Goal: Task Accomplishment & Management: Manage account settings

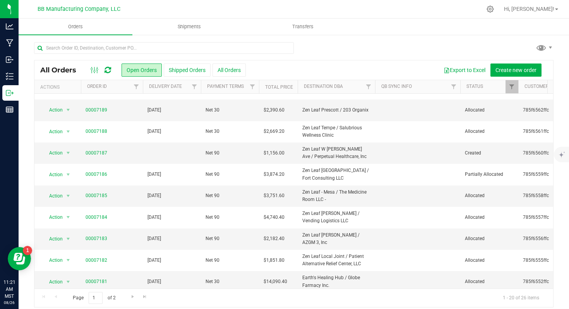
scroll to position [218, 0]
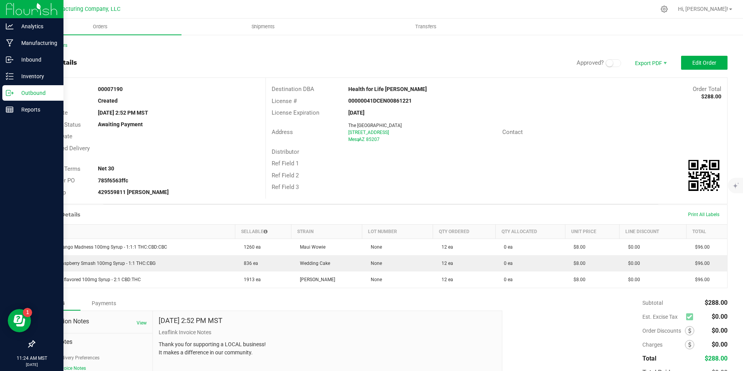
click at [17, 94] on p "Outbound" at bounding box center [37, 92] width 46 height 9
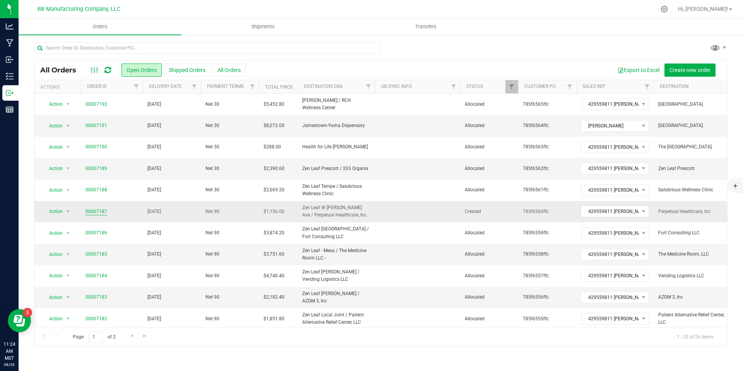
click at [101, 208] on link "00007187" at bounding box center [97, 211] width 22 height 7
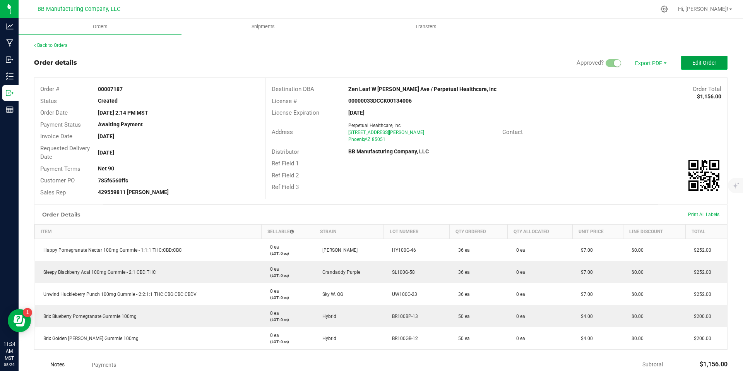
click at [693, 63] on span "Edit Order" at bounding box center [705, 63] width 24 height 6
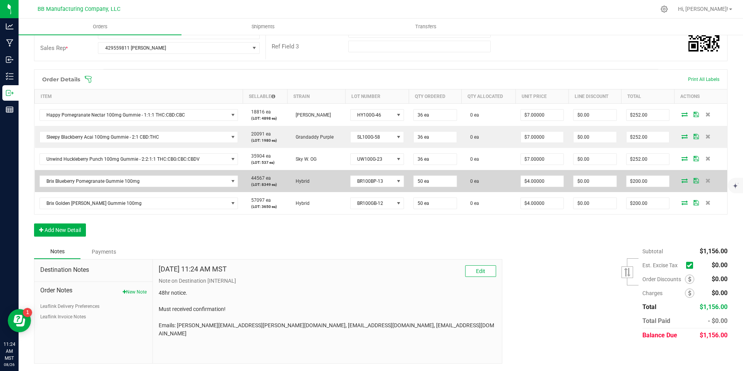
scroll to position [154, 0]
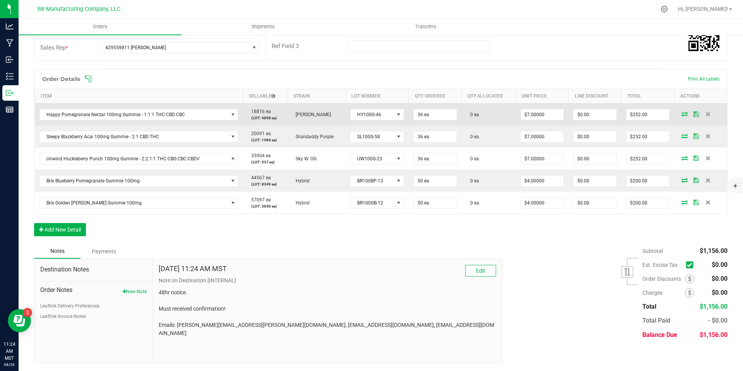
click at [682, 113] on icon at bounding box center [685, 114] width 6 height 5
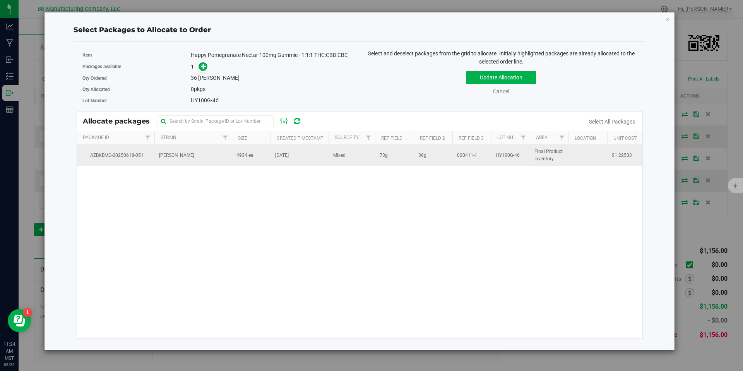
click at [288, 152] on span "Jun 18, 2025" at bounding box center [282, 155] width 14 height 7
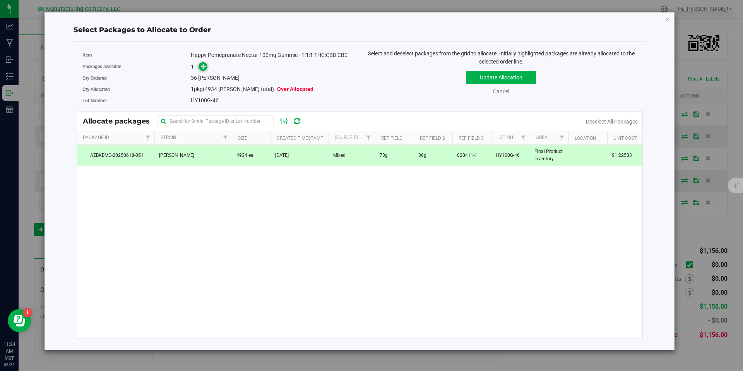
click at [201, 69] on icon at bounding box center [203, 66] width 5 height 5
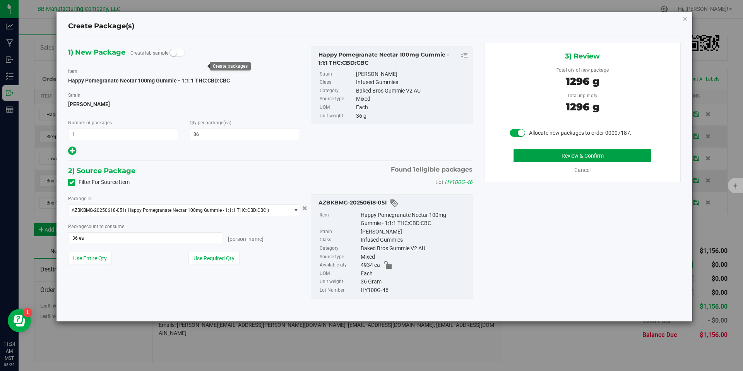
click at [579, 152] on button "Review & Confirm" at bounding box center [583, 155] width 138 height 13
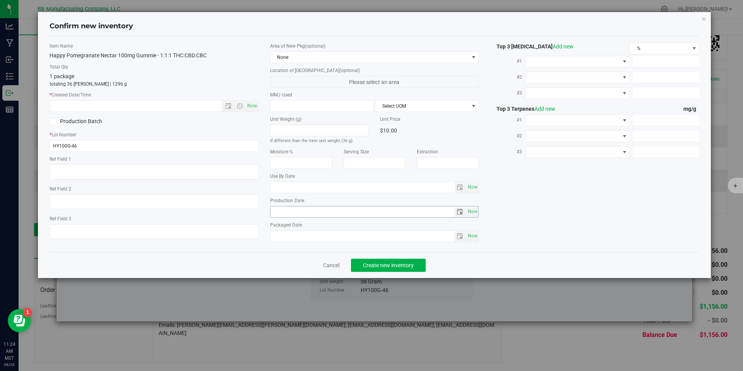
type textarea "73g"
type textarea "36g"
type textarea "020411-1"
type input "100.0000"
type input "2026-05-23"
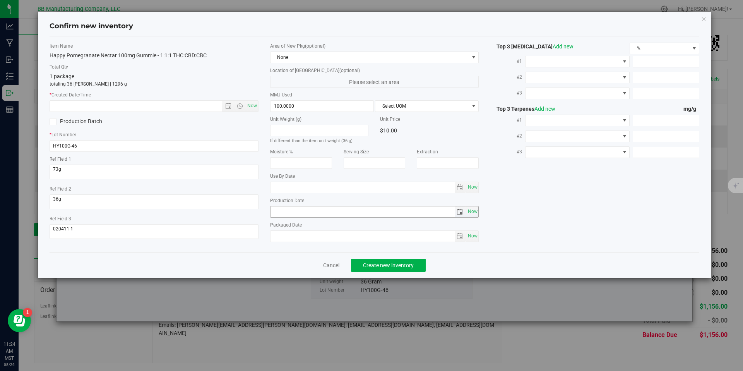
type input "2025-05-23"
click at [293, 214] on input "2025-05-23" at bounding box center [363, 211] width 184 height 11
click at [213, 106] on input "text" at bounding box center [142, 106] width 185 height 11
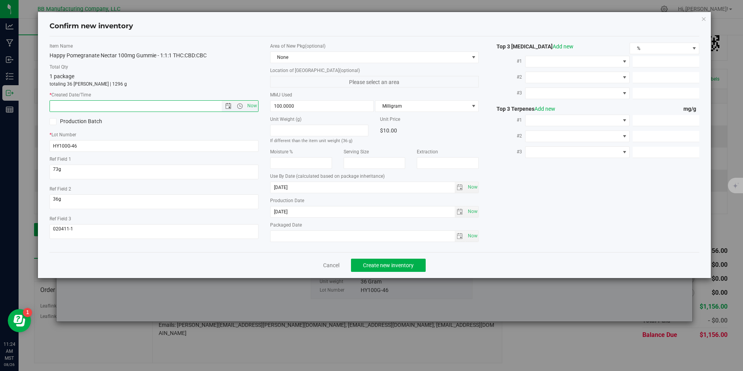
paste input "2025-05-23"
type input "5/23/2025 11:24 AM"
click at [401, 261] on button "Create new inventory" at bounding box center [388, 265] width 75 height 13
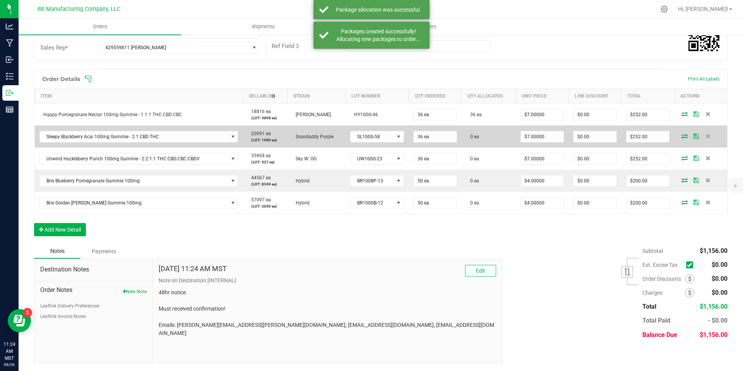
click at [682, 137] on icon at bounding box center [685, 136] width 6 height 5
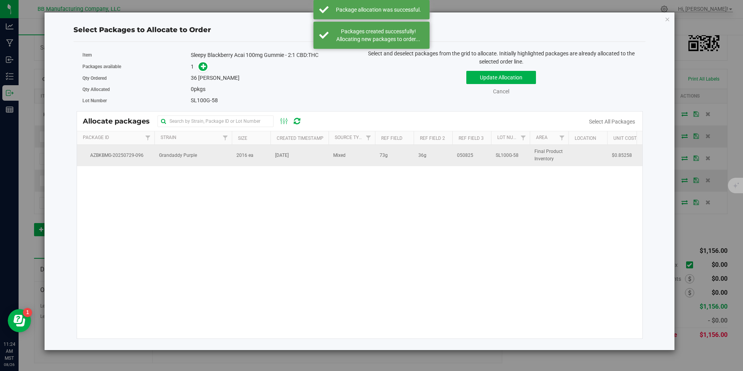
click at [236, 153] on td "2016 ea" at bounding box center [251, 155] width 39 height 21
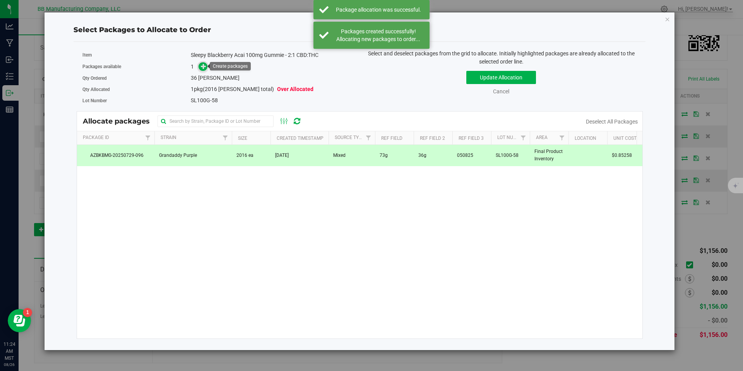
click at [200, 65] on span at bounding box center [203, 66] width 9 height 9
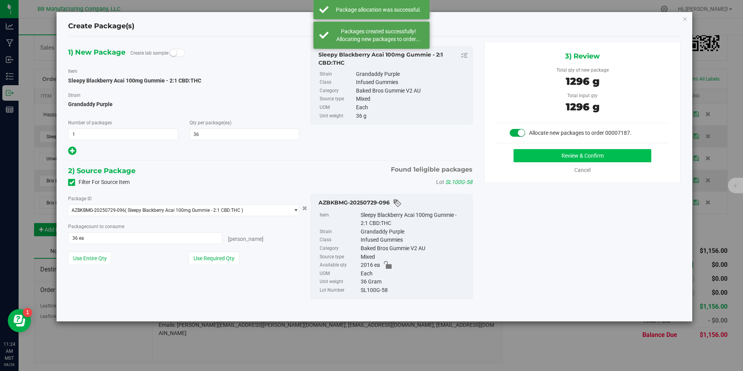
click at [537, 164] on div "Review & Confirm Cancel" at bounding box center [582, 161] width 173 height 25
click at [540, 151] on button "Review & Confirm" at bounding box center [583, 155] width 138 height 13
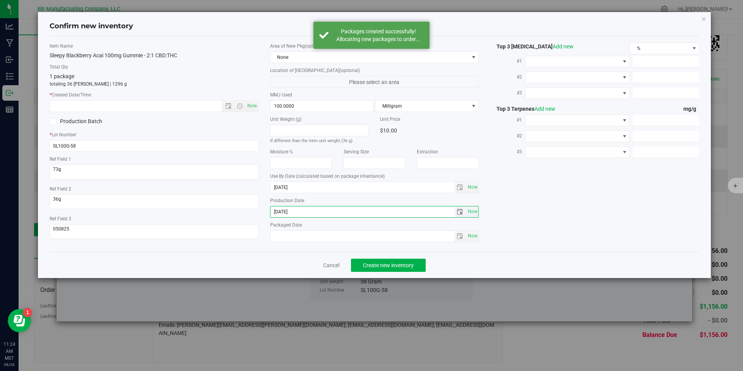
click at [294, 215] on input "2025-07-11" at bounding box center [363, 211] width 184 height 11
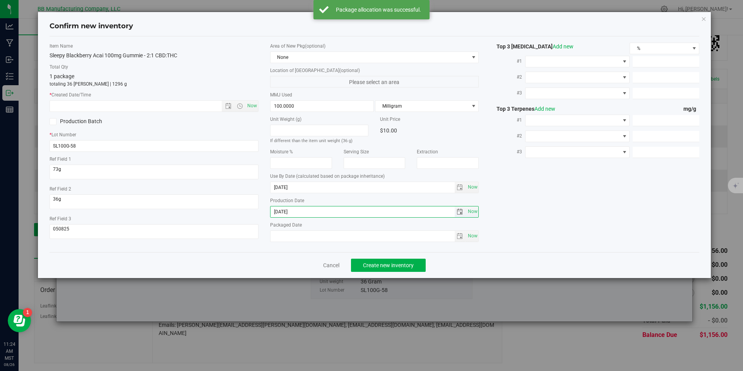
click at [294, 215] on input "2025-07-11" at bounding box center [363, 211] width 184 height 11
drag, startPoint x: 193, startPoint y: 93, endPoint x: 194, endPoint y: 98, distance: 5.2
click at [193, 95] on label "* Created Date/Time" at bounding box center [154, 94] width 209 height 7
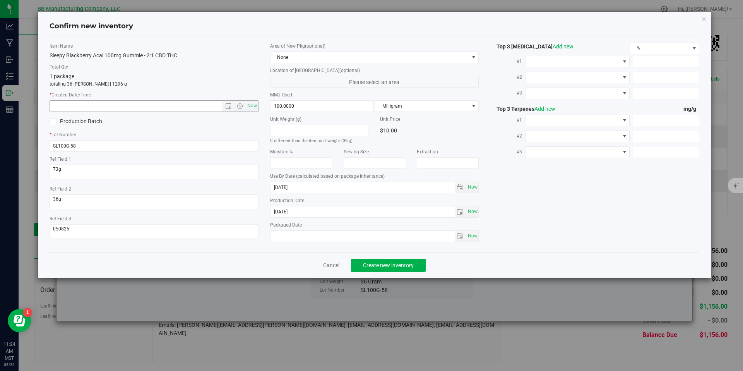
click at [196, 101] on input "text" at bounding box center [142, 106] width 185 height 11
paste input "2025-07-11"
type input "7/11/2025 11:24 AM"
click at [395, 263] on span "Create new inventory" at bounding box center [388, 265] width 51 height 6
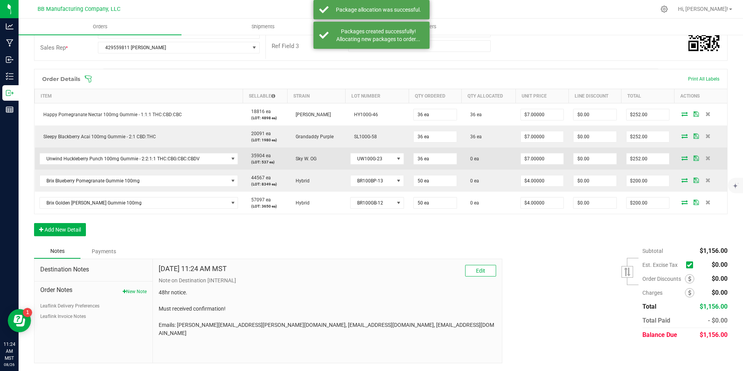
click at [682, 159] on icon at bounding box center [685, 158] width 6 height 5
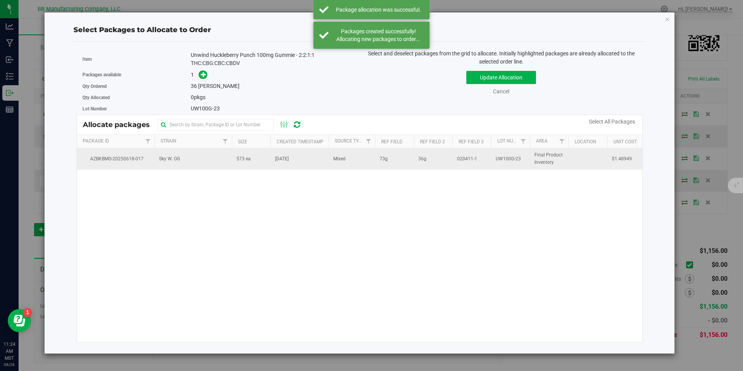
click at [219, 162] on td "Sky W. OG" at bounding box center [193, 158] width 77 height 21
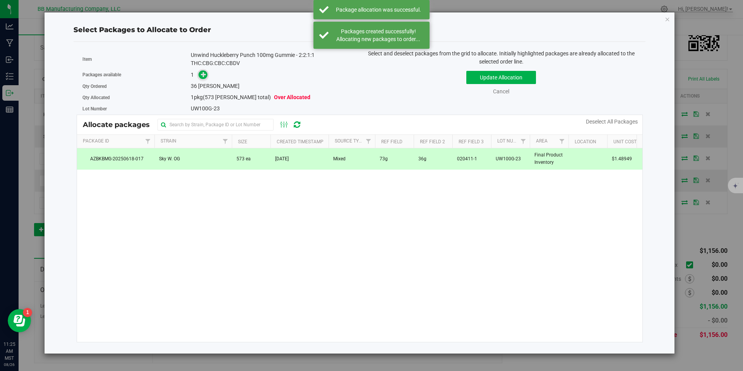
click at [204, 77] on icon at bounding box center [203, 74] width 5 height 5
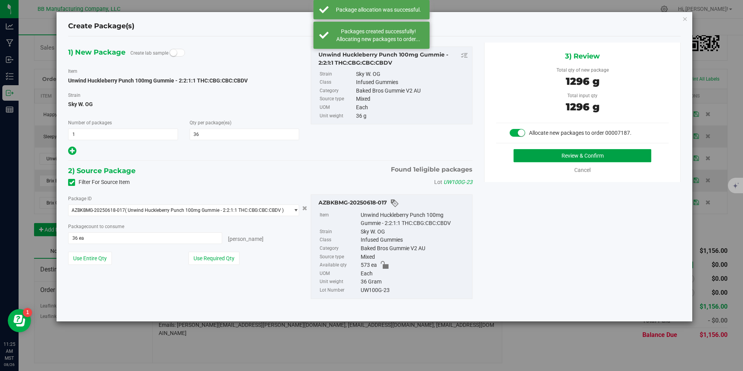
click at [571, 160] on button "Review & Confirm" at bounding box center [583, 155] width 138 height 13
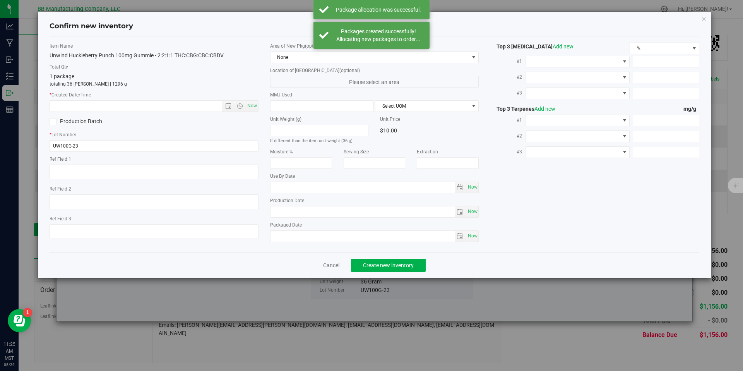
type textarea "73g"
type textarea "36g"
type textarea "020411-1"
type input "100.0000"
type input "2026-05-09"
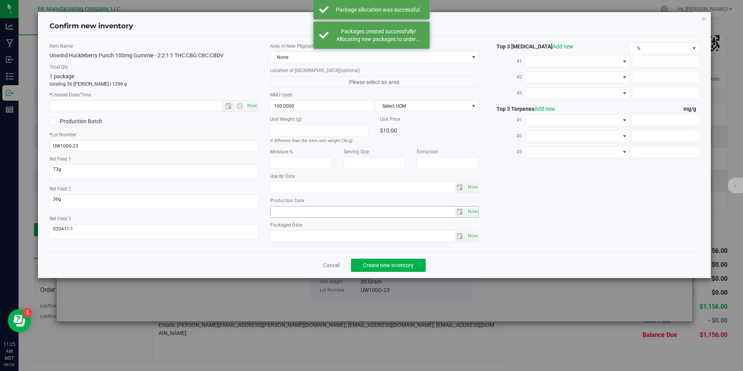
type input "2025-05-09"
click at [273, 211] on input "2025-05-09" at bounding box center [363, 211] width 184 height 11
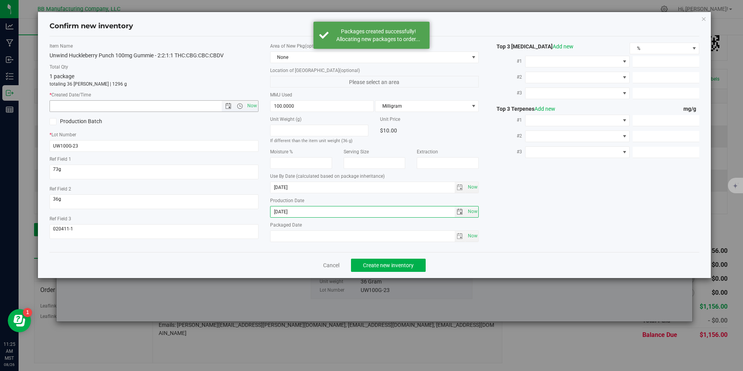
click at [198, 97] on label "* Created Date/Time" at bounding box center [154, 94] width 209 height 7
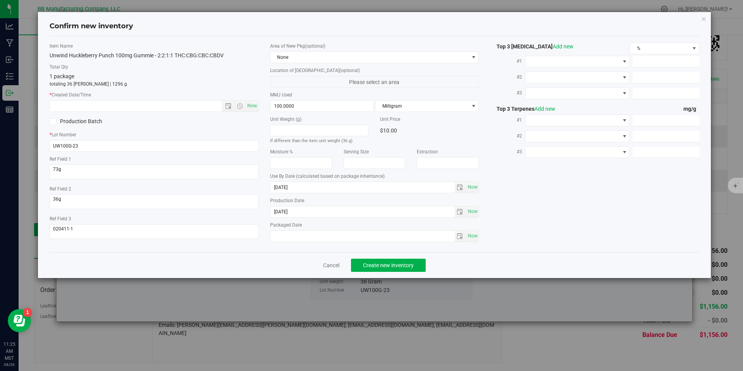
click at [199, 115] on div "Item Name Unwind Huckleberry Punch 100mg Gummie - 2:2:1:1 THC:CBG:CBC:CBDV Tota…" at bounding box center [154, 144] width 221 height 203
click at [199, 109] on input "text" at bounding box center [142, 106] width 185 height 11
paste input "2025-05-09"
type input "5/9/2025 11:25 AM"
click at [387, 266] on span "Create new inventory" at bounding box center [388, 265] width 51 height 6
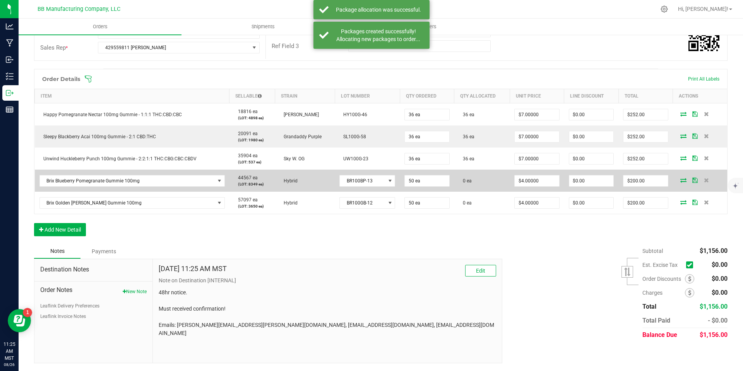
click at [681, 181] on icon at bounding box center [684, 180] width 6 height 5
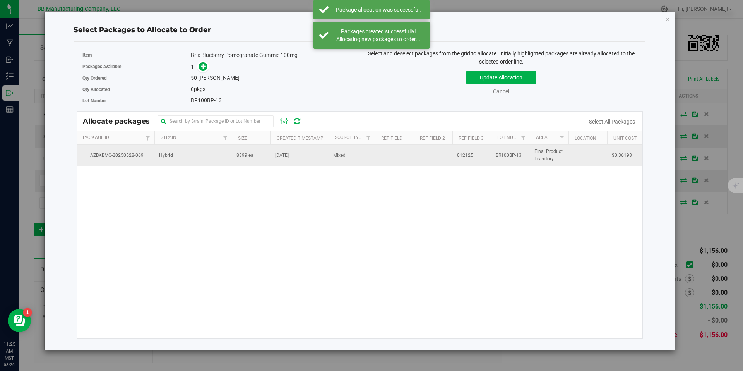
click at [225, 165] on td "Hybrid" at bounding box center [193, 155] width 77 height 21
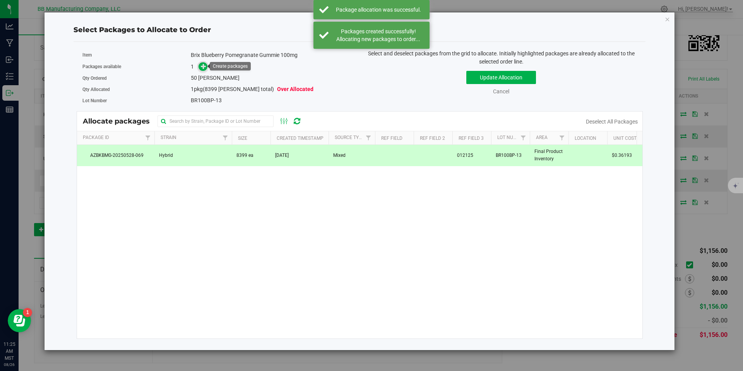
click at [206, 67] on icon at bounding box center [203, 66] width 5 height 5
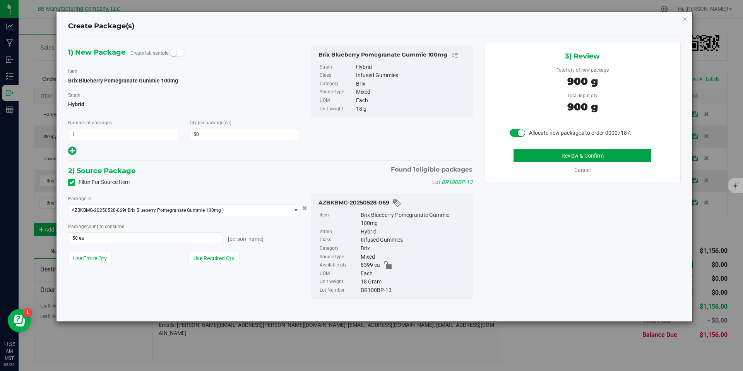
click at [547, 161] on button "Review & Confirm" at bounding box center [583, 155] width 138 height 13
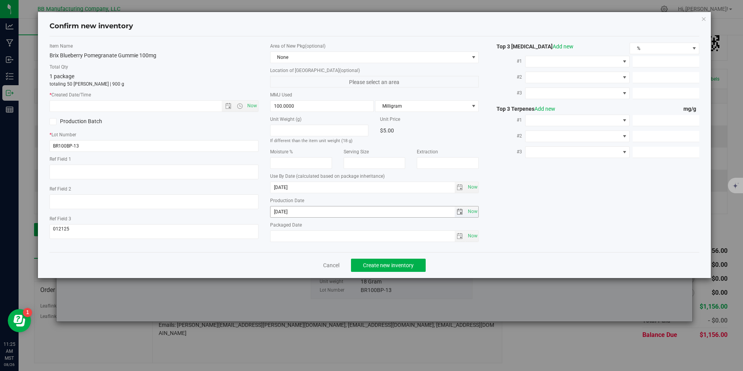
click at [292, 215] on input "2025-05-08" at bounding box center [363, 211] width 184 height 11
paste input "9"
type input "2025-05-09"
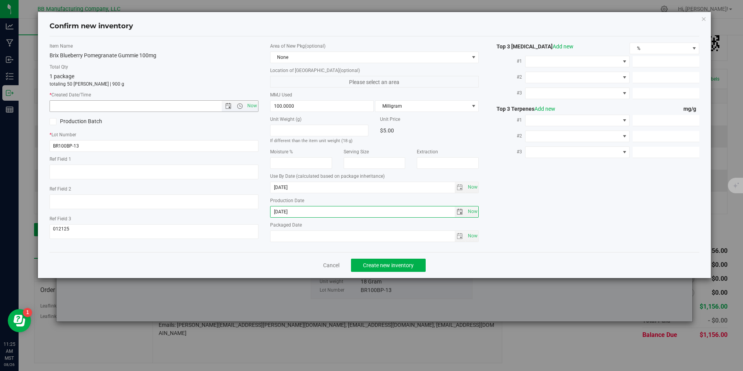
click at [181, 108] on input "text" at bounding box center [142, 106] width 185 height 11
click at [289, 208] on input "2025-05-09" at bounding box center [363, 211] width 184 height 11
click at [204, 102] on input "text" at bounding box center [142, 106] width 185 height 11
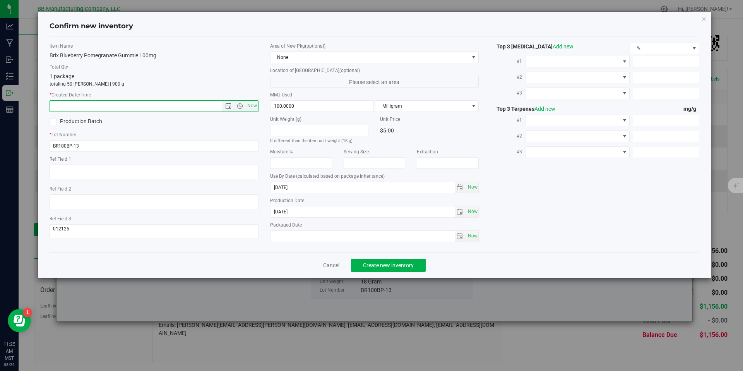
paste input "2025-05-09"
type input "5/9/2025 11:25 AM"
click at [410, 262] on span "Create new inventory" at bounding box center [388, 265] width 51 height 6
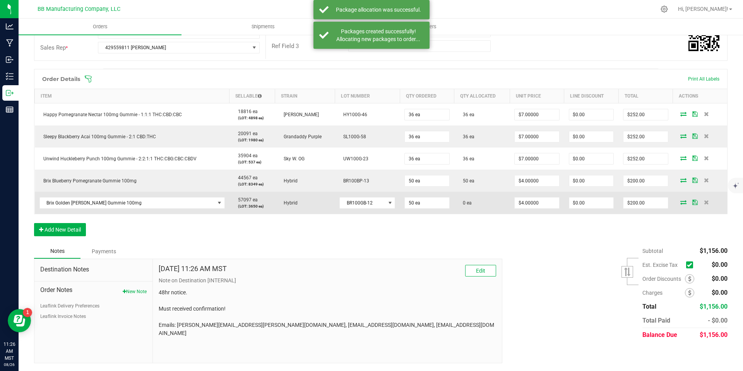
click at [681, 203] on icon at bounding box center [684, 202] width 6 height 5
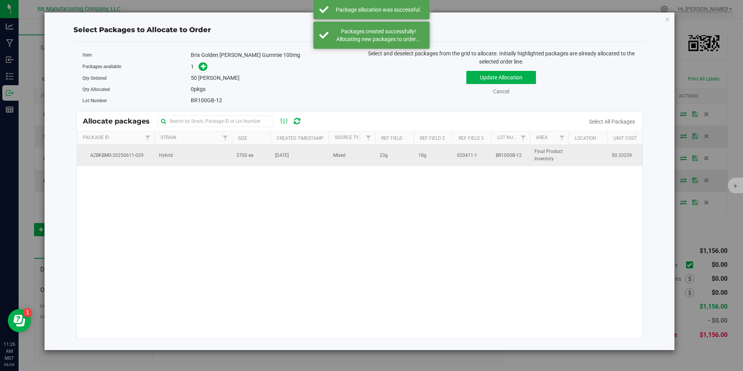
click at [209, 159] on td "Hybrid" at bounding box center [193, 155] width 77 height 21
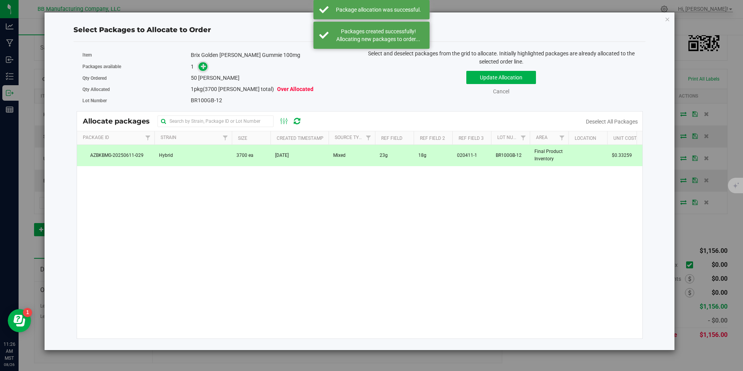
click at [206, 62] on span at bounding box center [203, 66] width 9 height 9
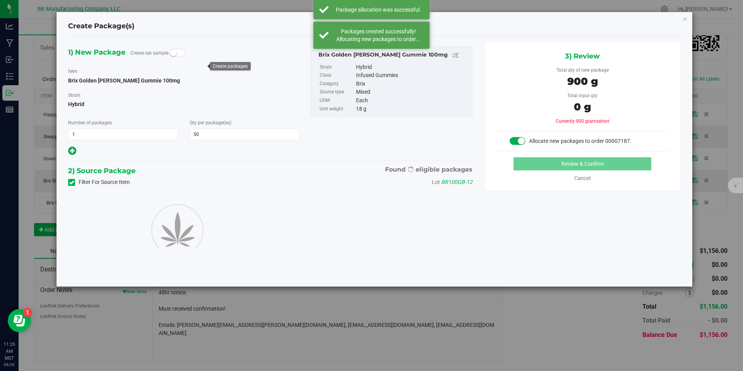
type input "50"
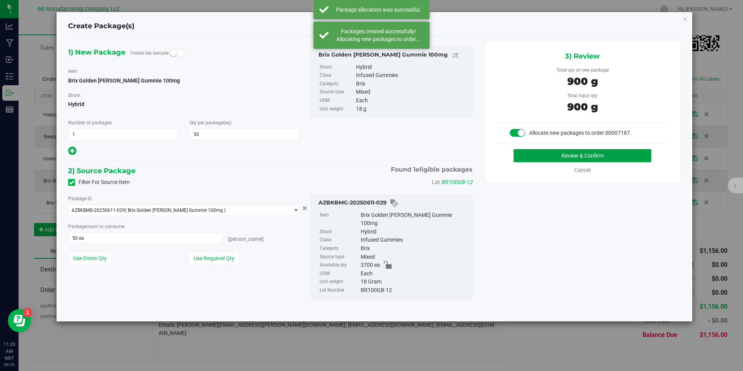
click at [571, 159] on button "Review & Confirm" at bounding box center [583, 155] width 138 height 13
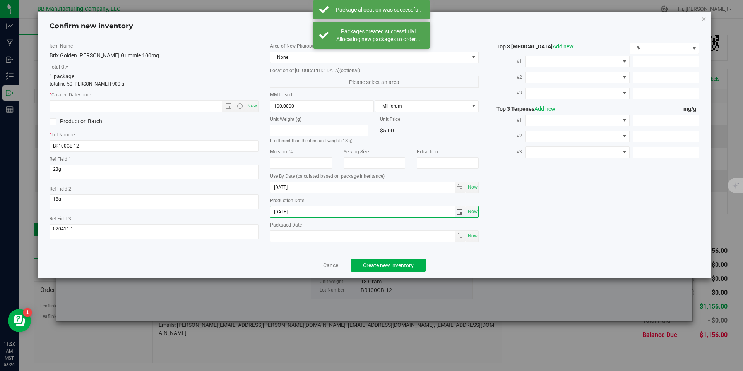
click at [284, 209] on input "2025-04-24" at bounding box center [363, 211] width 184 height 11
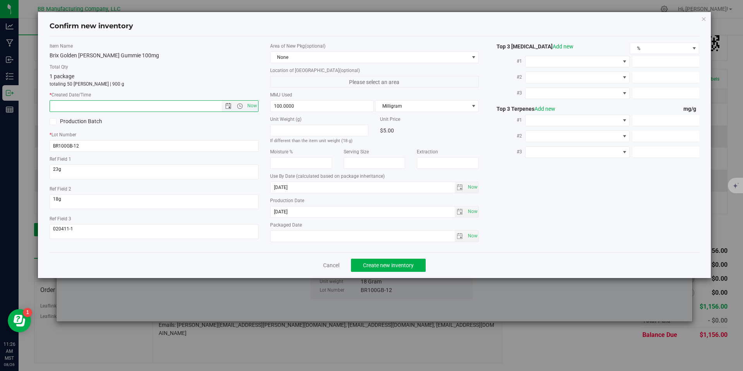
click at [163, 101] on input "text" at bounding box center [142, 106] width 185 height 11
paste input "2025-04-24"
type input "4/24/2025 11:26 AM"
click at [417, 271] on button "Create new inventory" at bounding box center [388, 265] width 75 height 13
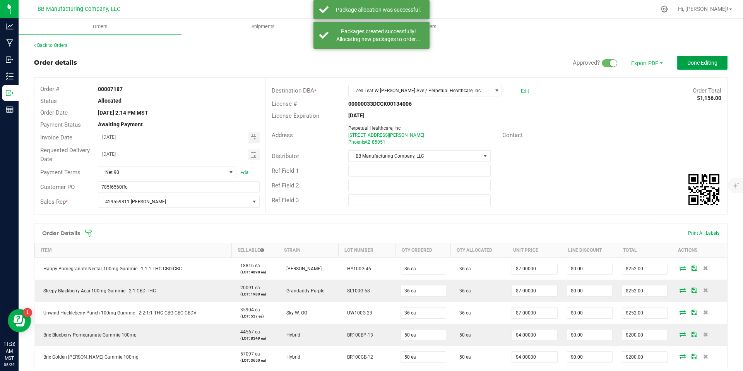
click at [690, 62] on span "Done Editing" at bounding box center [703, 63] width 30 height 6
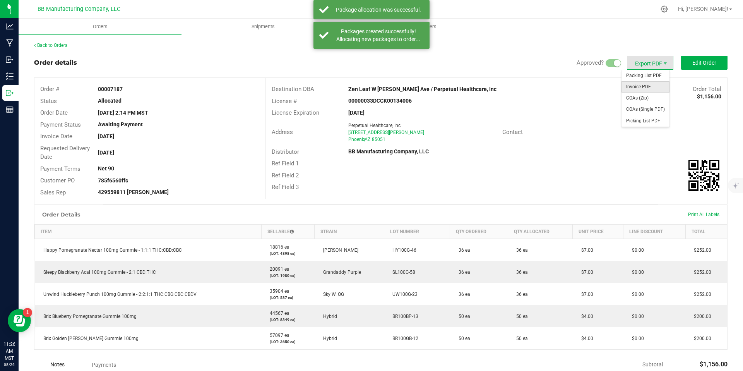
click at [641, 84] on span "Invoice PDF" at bounding box center [646, 86] width 48 height 11
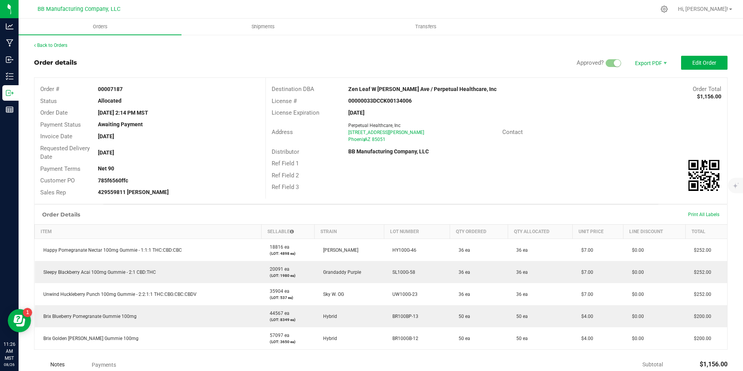
click at [62, 42] on div "Back to Orders" at bounding box center [381, 45] width 694 height 7
click at [61, 45] on link "Back to Orders" at bounding box center [50, 45] width 33 height 5
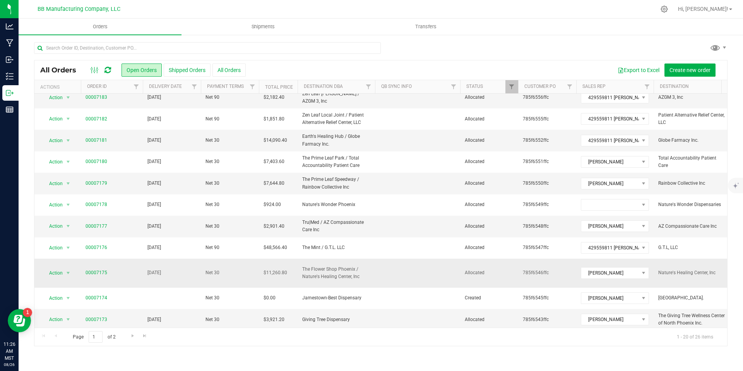
scroll to position [201, 0]
click at [130, 333] on span "Go to the next page" at bounding box center [133, 336] width 6 height 6
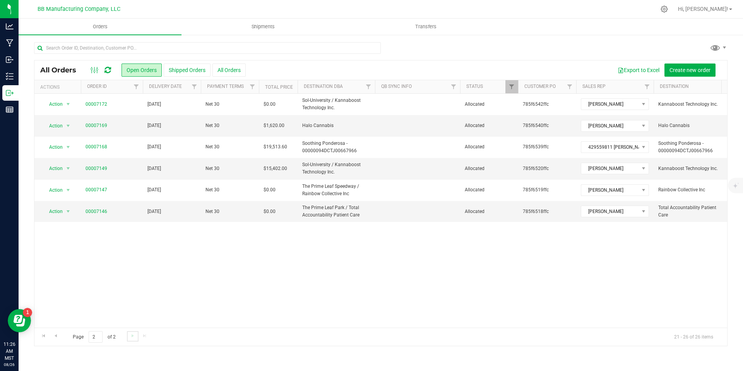
scroll to position [0, 0]
click at [59, 336] on link "Go to the previous page" at bounding box center [55, 336] width 11 height 10
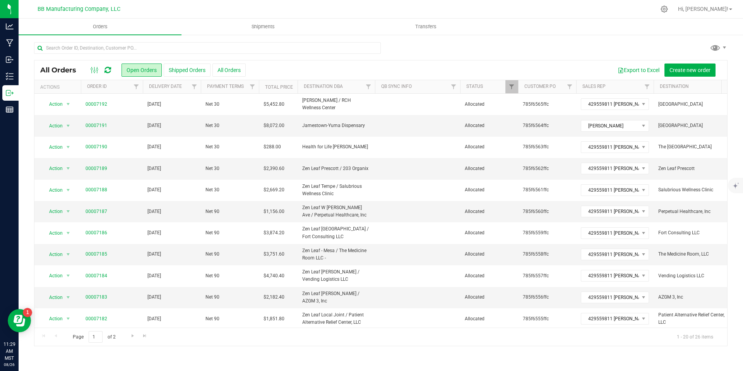
click at [143, 55] on div at bounding box center [207, 51] width 347 height 18
click at [141, 46] on input "text" at bounding box center [207, 48] width 347 height 12
type input "noble herb"
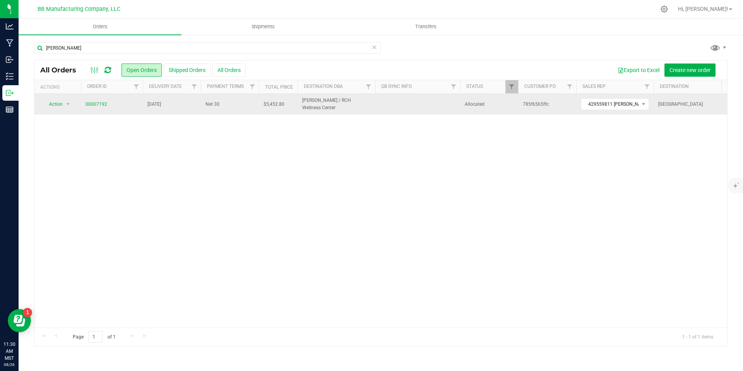
click at [93, 108] on td "00007192" at bounding box center [112, 104] width 62 height 21
click at [104, 99] on td "00007192" at bounding box center [112, 104] width 62 height 21
click at [103, 102] on link "00007192" at bounding box center [97, 104] width 22 height 7
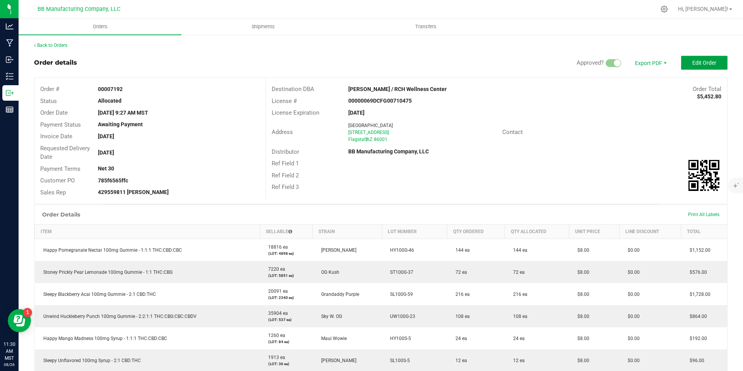
click at [702, 58] on button "Edit Order" at bounding box center [705, 63] width 46 height 14
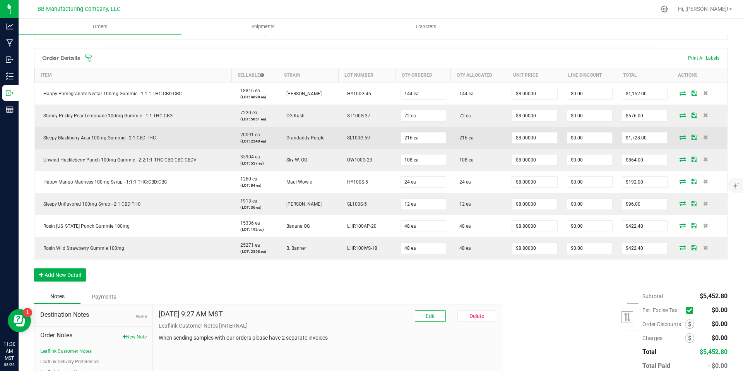
scroll to position [173, 0]
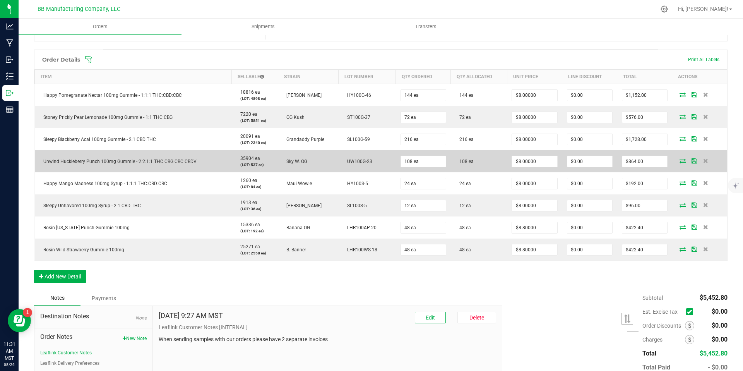
click at [680, 157] on td at bounding box center [700, 161] width 55 height 22
click at [680, 158] on icon at bounding box center [683, 160] width 6 height 5
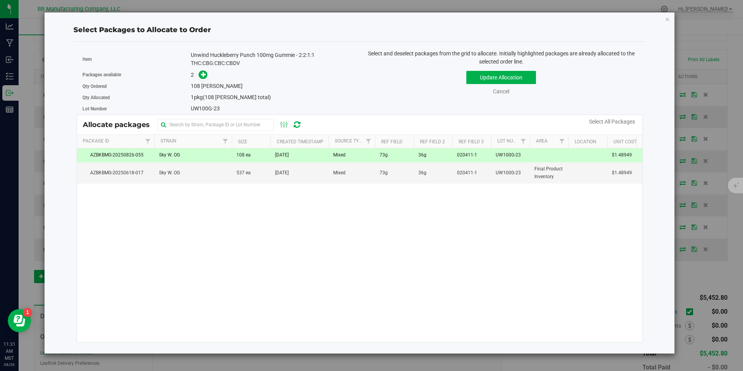
click at [279, 160] on td "[DATE]" at bounding box center [300, 155] width 58 height 14
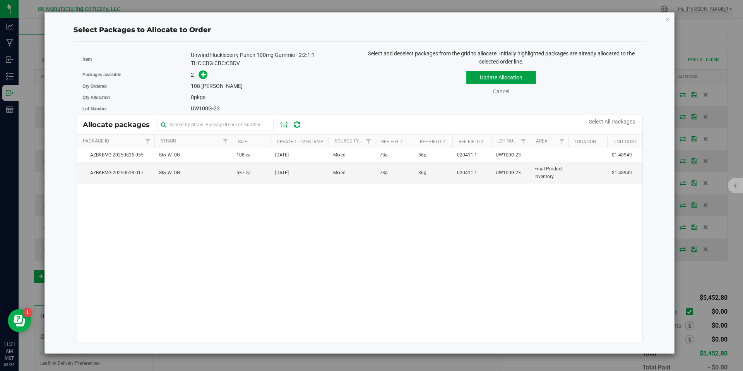
click at [479, 77] on button "Update Allocation" at bounding box center [502, 77] width 70 height 13
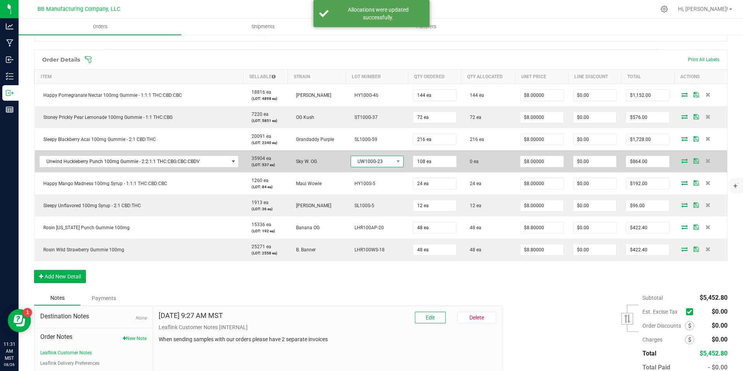
click at [381, 162] on span "UW100G-23" at bounding box center [372, 161] width 43 height 11
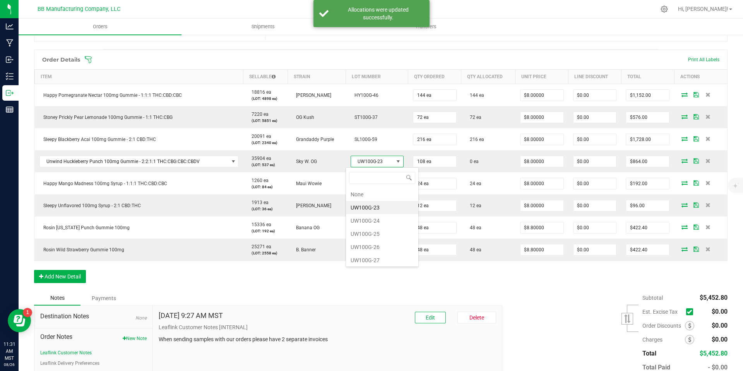
scroll to position [12, 52]
click at [378, 217] on li "UW100G-24" at bounding box center [382, 220] width 72 height 13
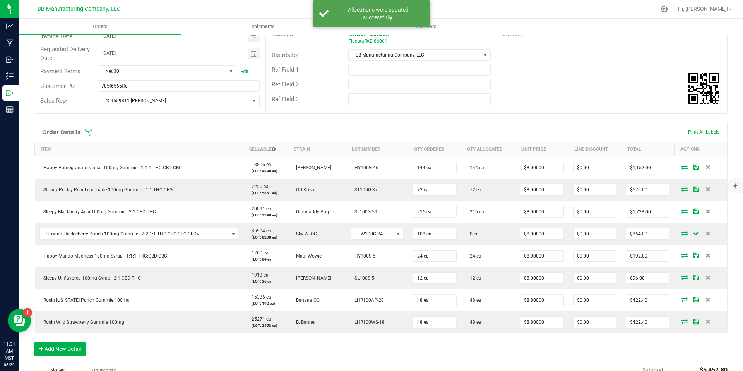
scroll to position [0, 0]
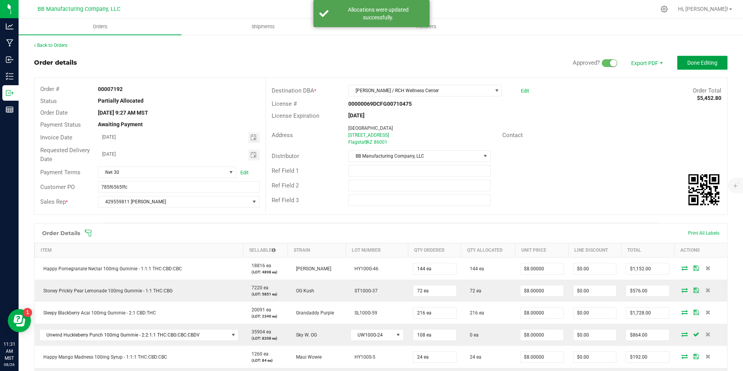
click at [701, 64] on span "Done Editing" at bounding box center [703, 63] width 30 height 6
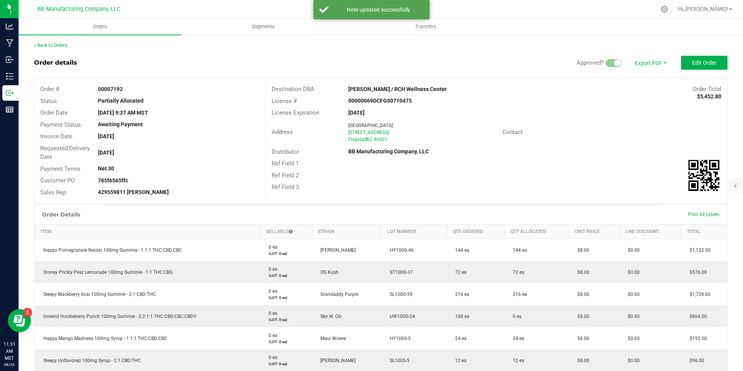
click at [701, 64] on span "Edit Order" at bounding box center [705, 63] width 24 height 6
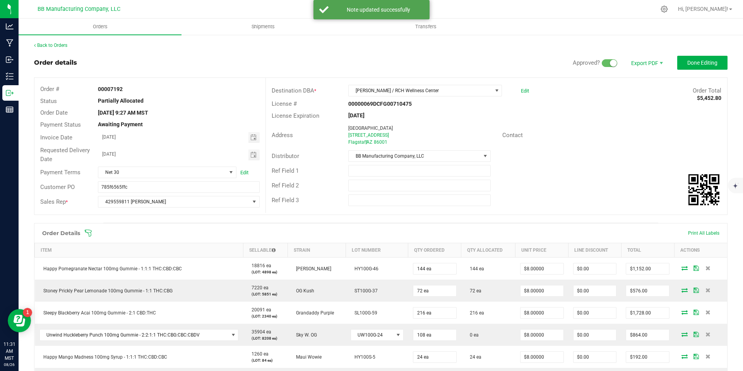
scroll to position [144, 0]
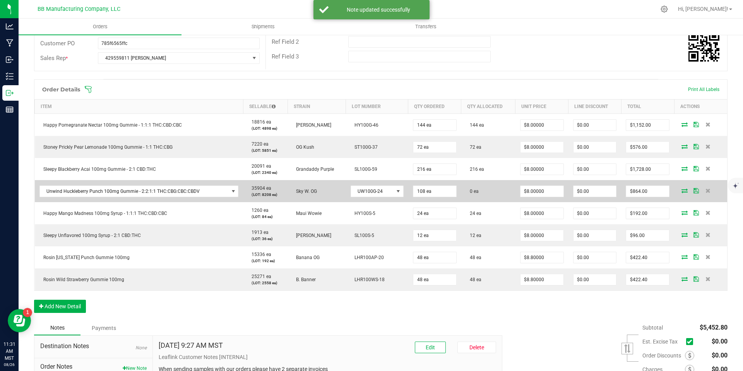
click at [682, 190] on icon at bounding box center [685, 190] width 6 height 5
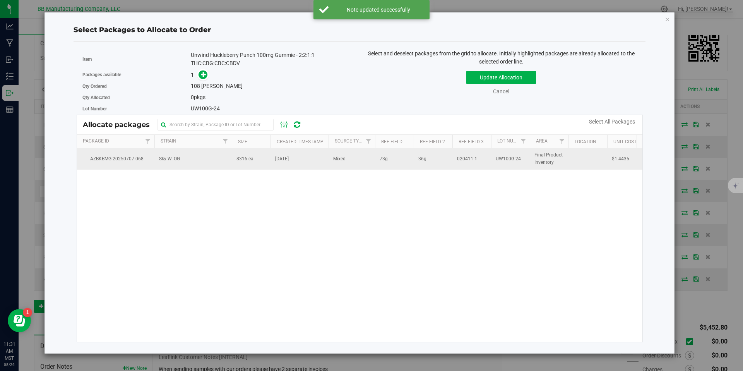
click at [244, 158] on span "8316 ea" at bounding box center [245, 158] width 17 height 7
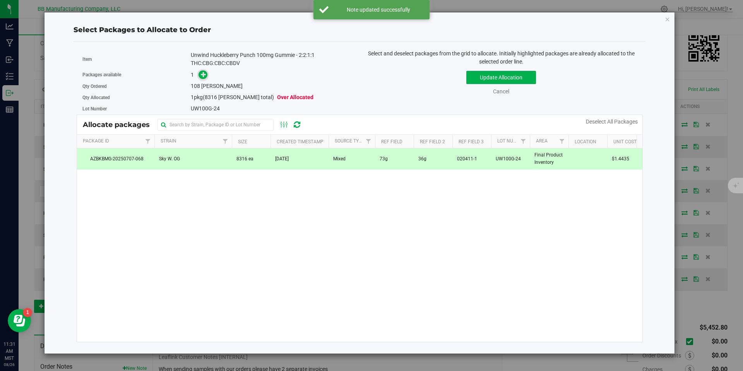
click at [203, 73] on icon at bounding box center [203, 74] width 5 height 5
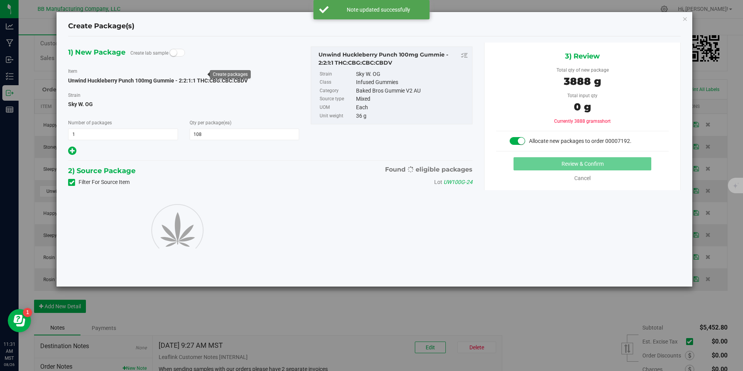
type input "108"
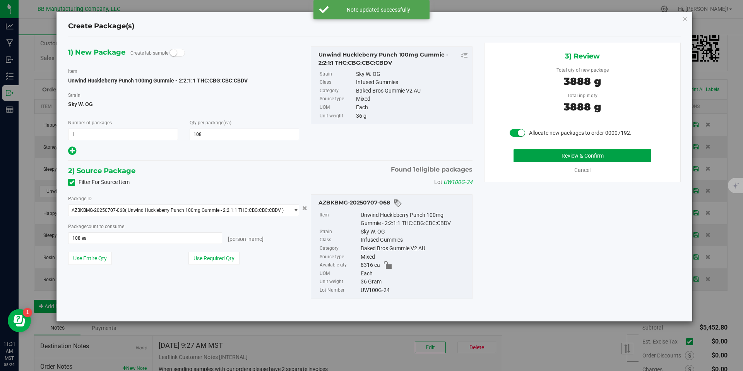
click at [542, 151] on button "Review & Confirm" at bounding box center [583, 155] width 138 height 13
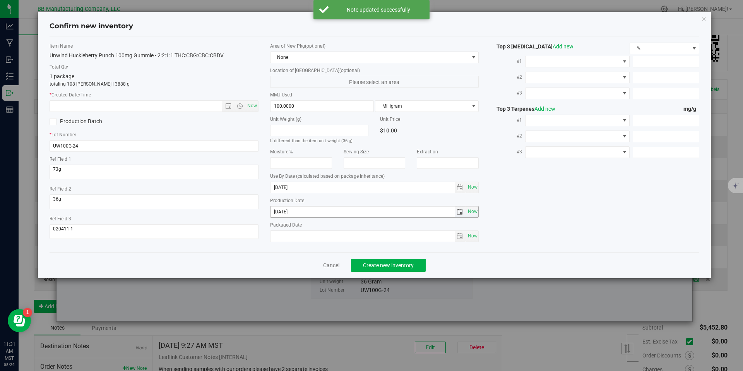
click at [295, 215] on input "2025-05-30" at bounding box center [363, 211] width 184 height 11
click at [155, 95] on label "* Created Date/Time" at bounding box center [154, 94] width 209 height 7
click at [155, 105] on input "text" at bounding box center [142, 106] width 185 height 11
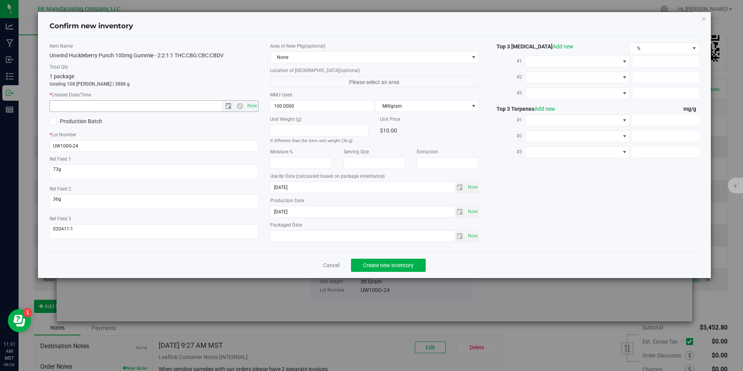
paste input "2025-05-30"
type input "5/30/2025 11:31 AM"
click at [391, 260] on button "Create new inventory" at bounding box center [388, 265] width 75 height 13
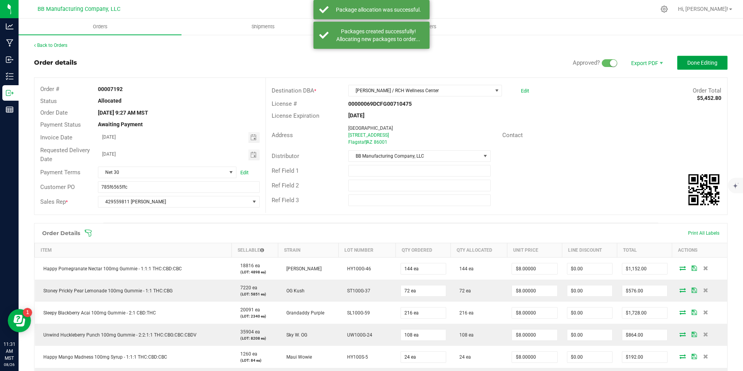
click at [707, 62] on span "Done Editing" at bounding box center [703, 63] width 30 height 6
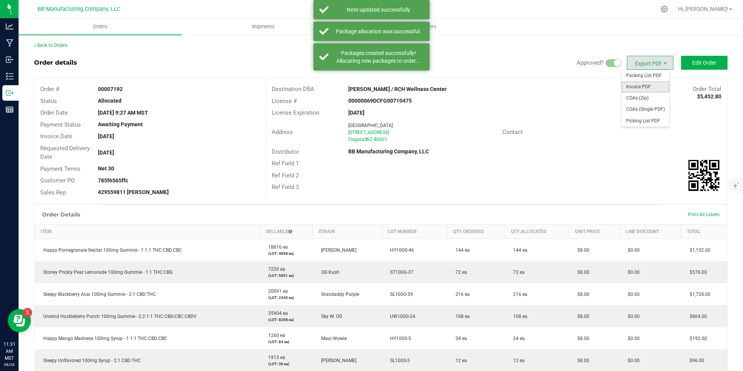
click at [643, 86] on span "Invoice PDF" at bounding box center [646, 86] width 48 height 11
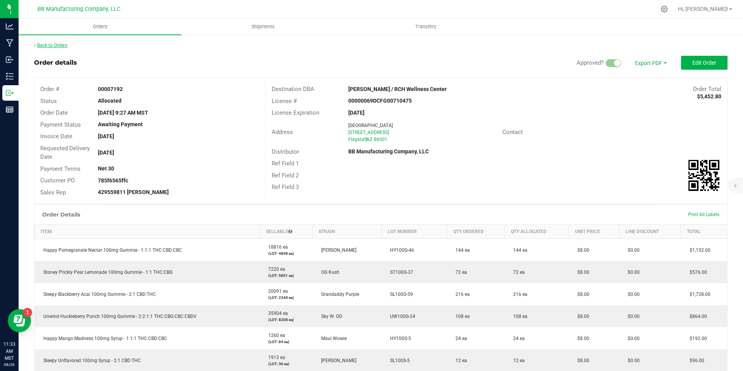
click at [58, 48] on link "Back to Orders" at bounding box center [50, 45] width 33 height 5
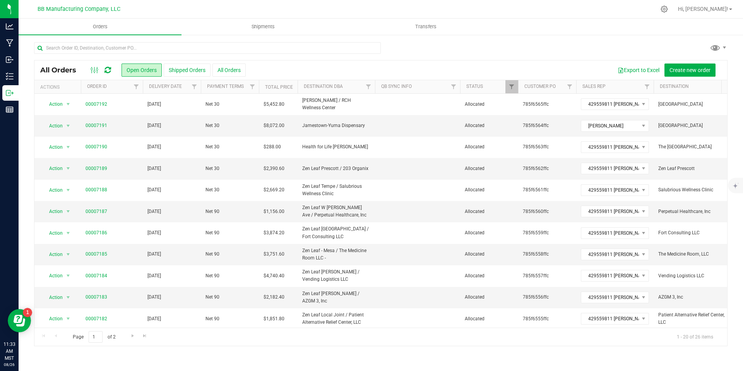
click at [110, 69] on icon at bounding box center [108, 70] width 7 height 8
click at [182, 47] on input "text" at bounding box center [207, 48] width 347 height 12
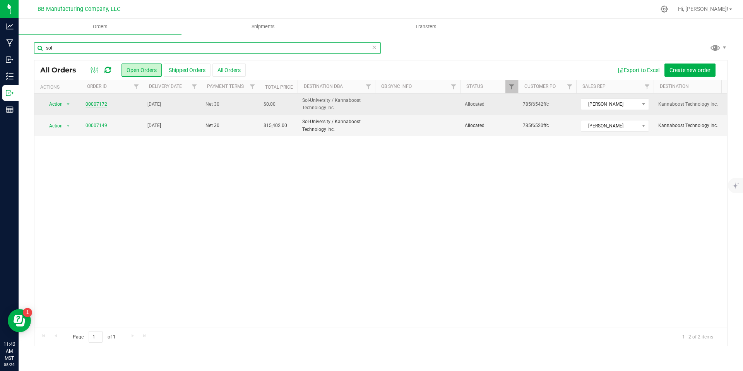
type input "sol"
click at [105, 105] on link "00007172" at bounding box center [97, 104] width 22 height 7
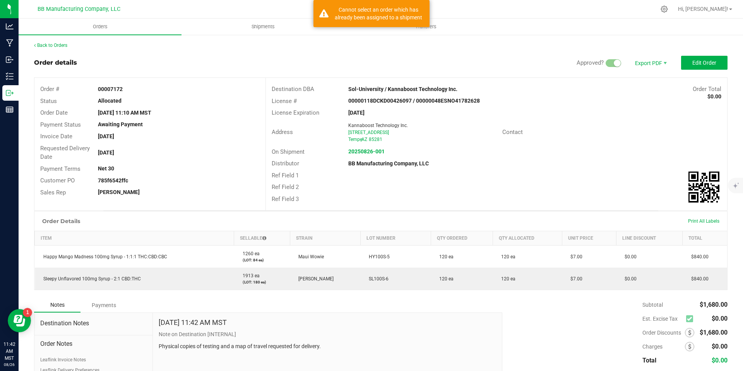
click at [55, 39] on div "Back to Orders Order details Approved? Export PDF Edit Order Order # 00007172 S…" at bounding box center [381, 229] width 725 height 391
click at [56, 42] on div "Back to Orders" at bounding box center [381, 45] width 694 height 7
click at [61, 48] on div "Back to Orders" at bounding box center [381, 45] width 694 height 7
click at [61, 48] on link "Back to Orders" at bounding box center [50, 45] width 33 height 5
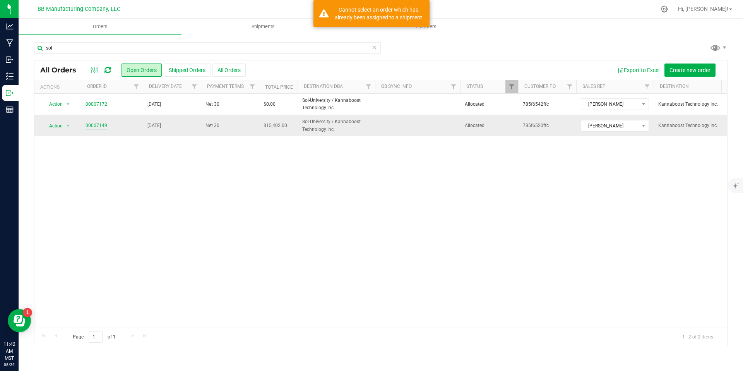
click at [88, 124] on link "00007149" at bounding box center [97, 125] width 22 height 7
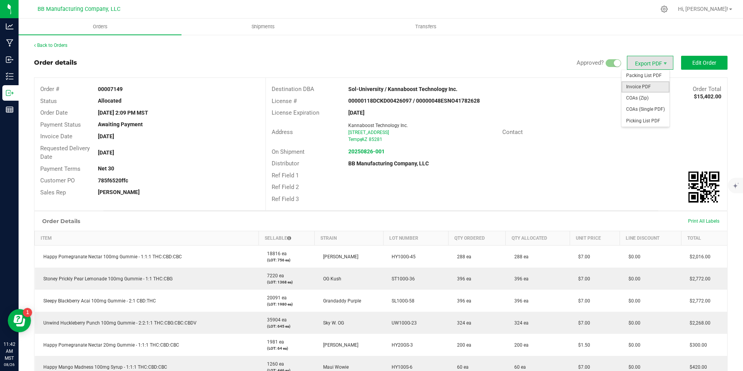
click at [649, 83] on span "Invoice PDF" at bounding box center [646, 86] width 48 height 11
click at [57, 39] on div "Back to Orders Order details Approved? Export PDF Edit Order Order # 00007149 S…" at bounding box center [381, 373] width 725 height 678
click at [58, 41] on div "Back to Orders Order details Approved? Export PDF Edit Order Order # 00007149 S…" at bounding box center [381, 373] width 725 height 678
click at [62, 45] on link "Back to Orders" at bounding box center [50, 45] width 33 height 5
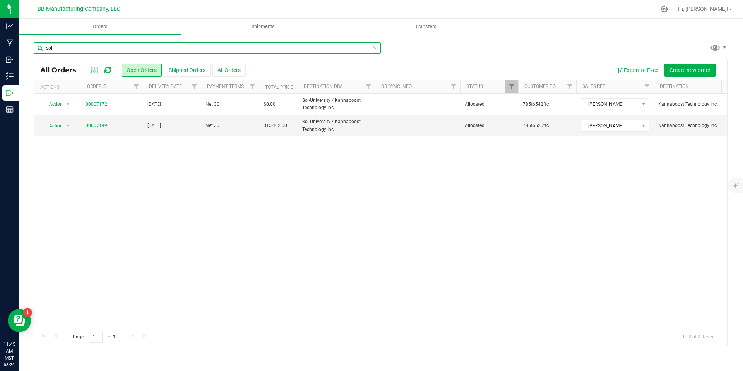
click at [76, 49] on input "sol" at bounding box center [207, 48] width 347 height 12
type input "yuma"
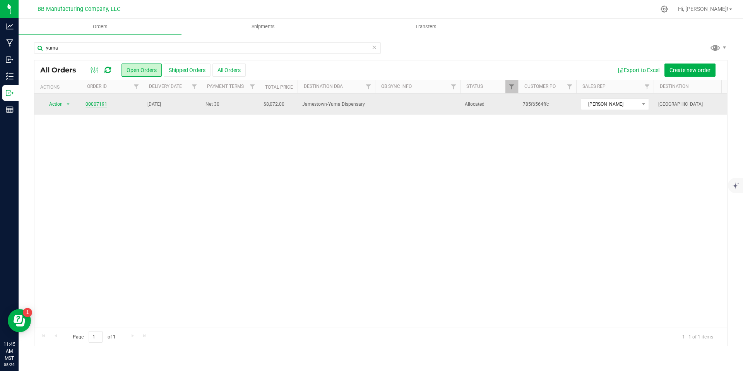
click at [94, 106] on link "00007191" at bounding box center [97, 104] width 22 height 7
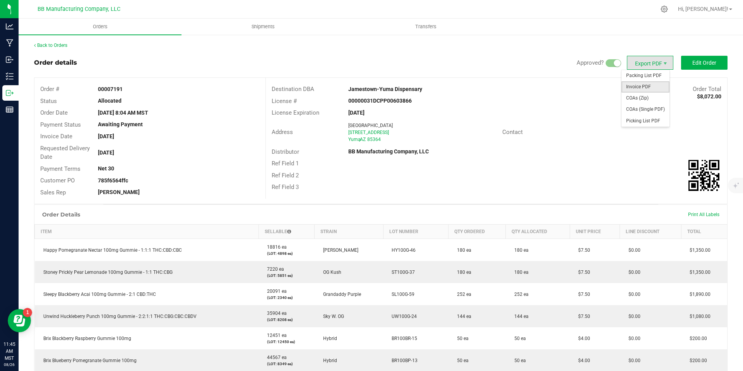
click at [642, 86] on span "Invoice PDF" at bounding box center [646, 86] width 48 height 11
click at [646, 96] on span "COAs (Zip)" at bounding box center [646, 98] width 48 height 11
click at [58, 46] on link "Back to Orders" at bounding box center [50, 45] width 33 height 5
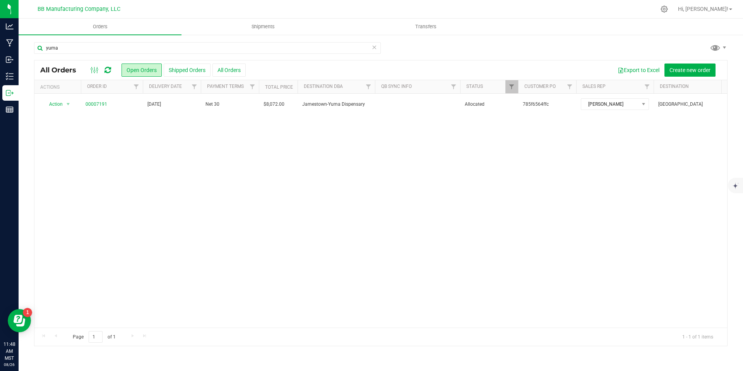
click at [373, 46] on icon at bounding box center [374, 46] width 5 height 9
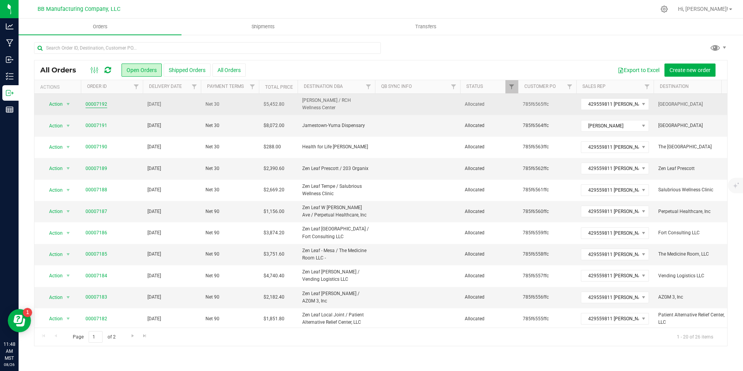
click at [88, 106] on link "00007192" at bounding box center [97, 104] width 22 height 7
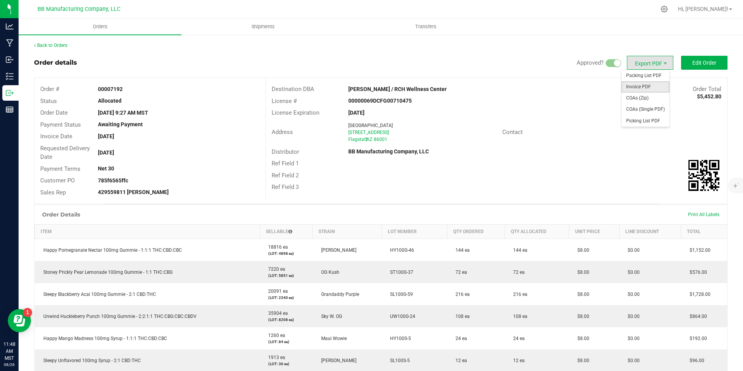
click at [643, 82] on span "Invoice PDF" at bounding box center [646, 86] width 48 height 11
click at [650, 96] on span "COAs (Zip)" at bounding box center [646, 98] width 48 height 11
click at [67, 47] on link "Back to Orders" at bounding box center [50, 45] width 33 height 5
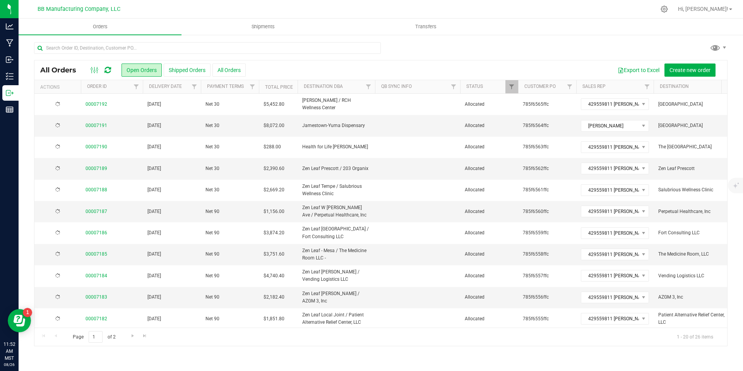
click at [153, 40] on div "All Orders Open Orders Shipped Orders All Orders Export to Excel Create new ord…" at bounding box center [381, 194] width 725 height 320
click at [155, 45] on input "text" at bounding box center [207, 48] width 347 height 12
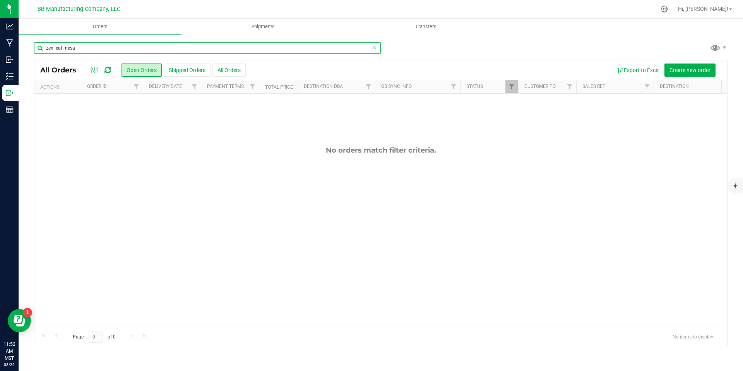
click at [129, 50] on input "zen leaf mesa" at bounding box center [207, 48] width 347 height 12
type input "mesa"
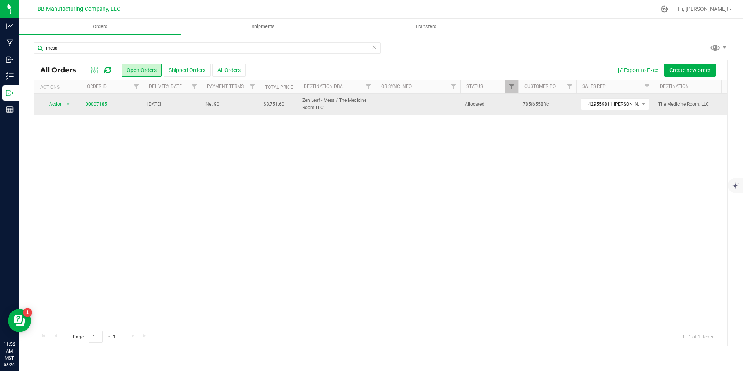
click at [100, 98] on td "00007185" at bounding box center [112, 104] width 62 height 21
click at [101, 103] on link "00007185" at bounding box center [97, 104] width 22 height 7
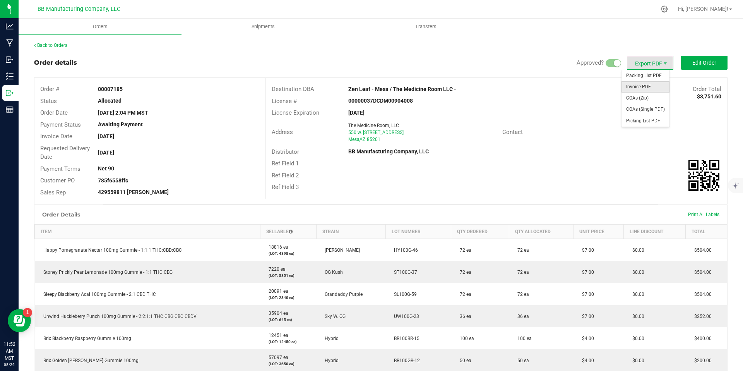
click at [649, 91] on span "Invoice PDF" at bounding box center [646, 86] width 48 height 11
click at [645, 96] on span "COAs (Zip)" at bounding box center [646, 98] width 48 height 11
click at [62, 47] on link "Back to Orders" at bounding box center [50, 45] width 33 height 5
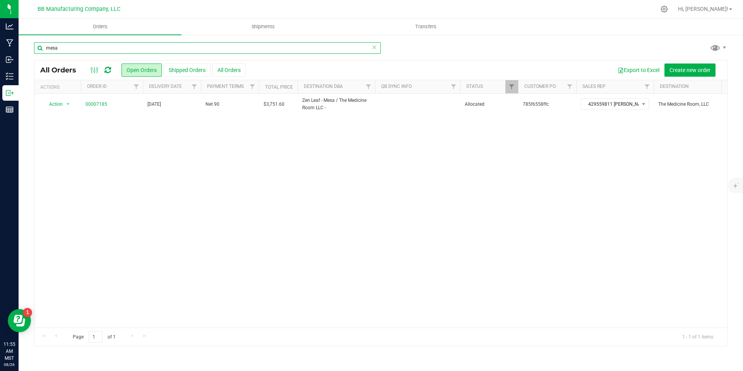
click at [164, 47] on input "mesa" at bounding box center [207, 48] width 347 height 12
type input "local"
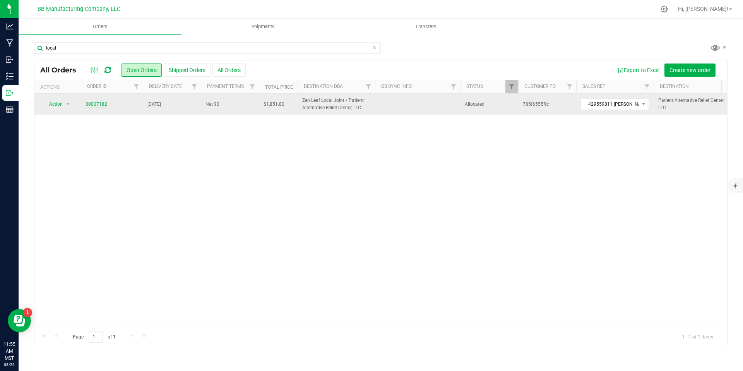
click at [89, 106] on link "00007182" at bounding box center [97, 104] width 22 height 7
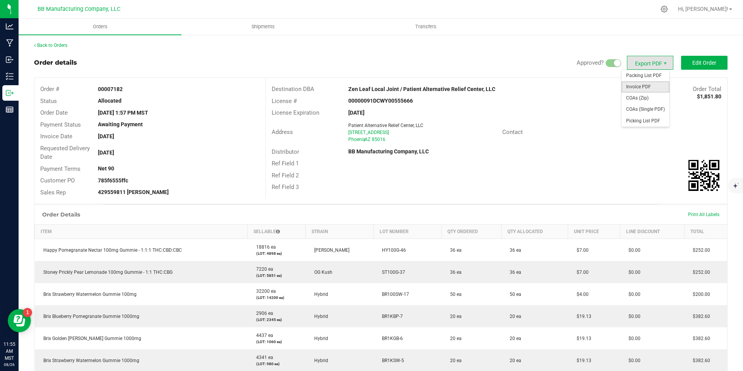
click at [646, 84] on span "Invoice PDF" at bounding box center [646, 86] width 48 height 11
click at [642, 102] on span "COAs (Zip)" at bounding box center [646, 98] width 48 height 11
click at [49, 40] on div "Back to Orders Order details Approved? Export PDF Edit Order Order # 00007182 S…" at bounding box center [381, 270] width 725 height 472
click at [54, 44] on link "Back to Orders" at bounding box center [50, 45] width 33 height 5
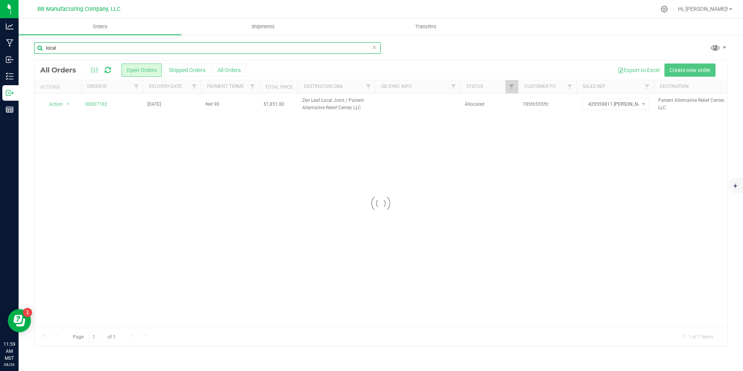
click at [149, 49] on input "local" at bounding box center [207, 48] width 347 height 12
click at [149, 50] on input "local" at bounding box center [207, 48] width 347 height 12
type input "north"
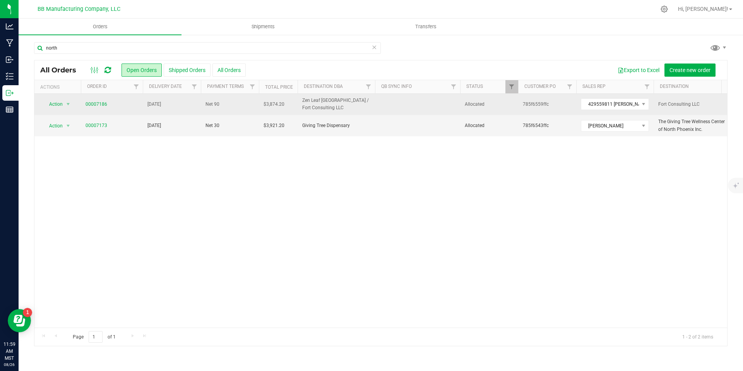
click at [106, 105] on span "00007186" at bounding box center [112, 104] width 53 height 7
click at [104, 105] on link "00007186" at bounding box center [97, 104] width 22 height 7
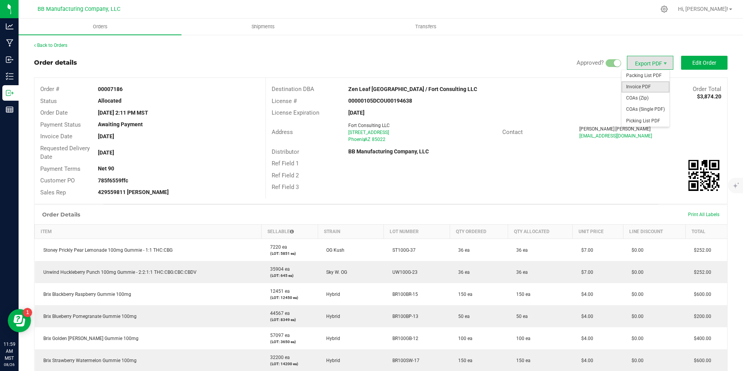
click at [640, 81] on span "Invoice PDF" at bounding box center [646, 86] width 48 height 11
click at [649, 101] on span "COAs (Zip)" at bounding box center [646, 98] width 48 height 11
click at [48, 47] on link "Back to Orders" at bounding box center [50, 45] width 33 height 5
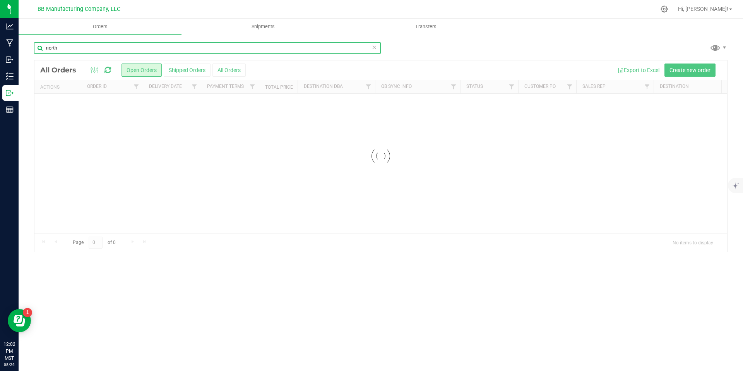
click at [124, 47] on input "north" at bounding box center [207, 48] width 347 height 12
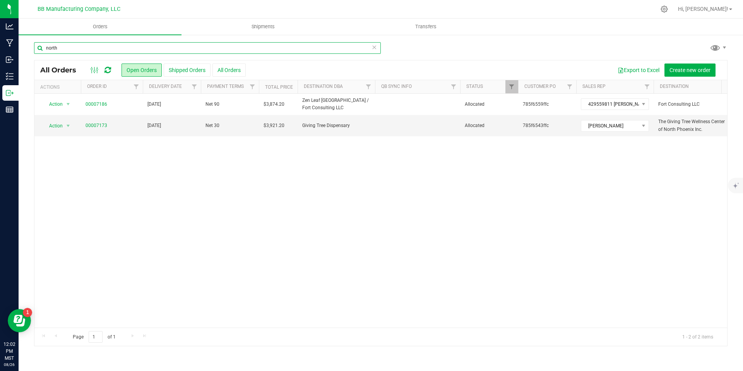
click at [124, 47] on input "north" at bounding box center [207, 48] width 347 height 12
type input "dunlap"
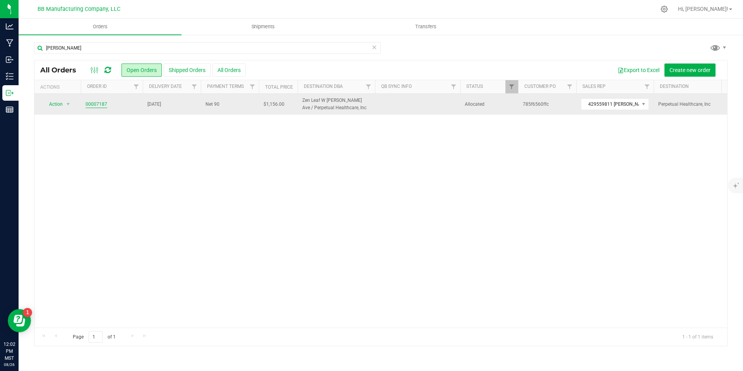
click at [104, 107] on link "00007187" at bounding box center [97, 104] width 22 height 7
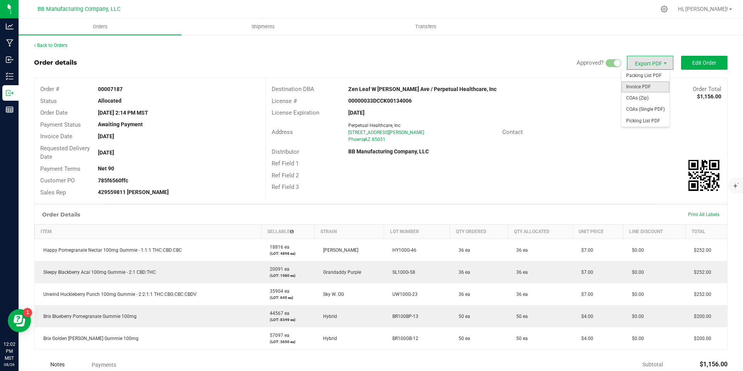
click at [649, 86] on span "Invoice PDF" at bounding box center [646, 86] width 48 height 11
click at [643, 101] on span "COAs (Zip)" at bounding box center [646, 98] width 48 height 11
click at [48, 42] on div "Back to Orders" at bounding box center [381, 45] width 694 height 7
click at [52, 48] on link "Back to Orders" at bounding box center [50, 45] width 33 height 5
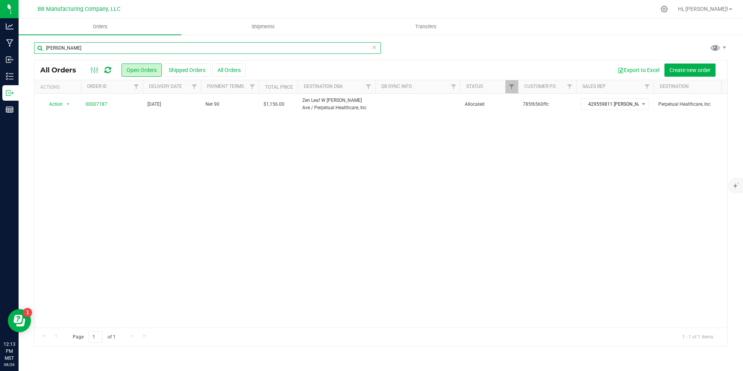
click at [133, 47] on input "dunlap" at bounding box center [207, 48] width 347 height 12
type input "health"
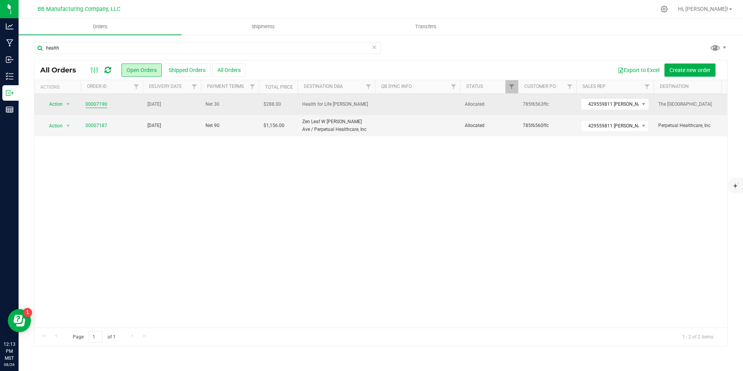
click at [93, 104] on link "00007190" at bounding box center [97, 104] width 22 height 7
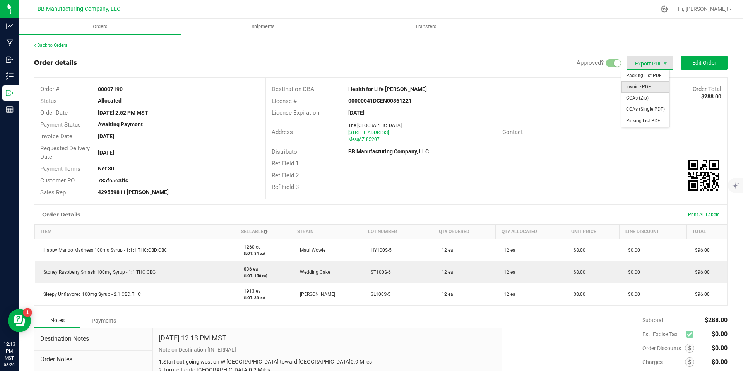
click at [638, 85] on span "Invoice PDF" at bounding box center [646, 86] width 48 height 11
click at [649, 95] on span "COAs (Zip)" at bounding box center [646, 98] width 48 height 11
click at [63, 43] on link "Back to Orders" at bounding box center [50, 45] width 33 height 5
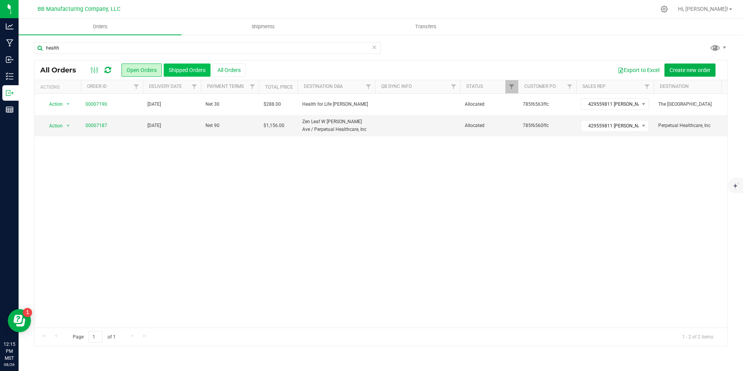
click at [200, 72] on button "Shipped Orders" at bounding box center [187, 70] width 47 height 13
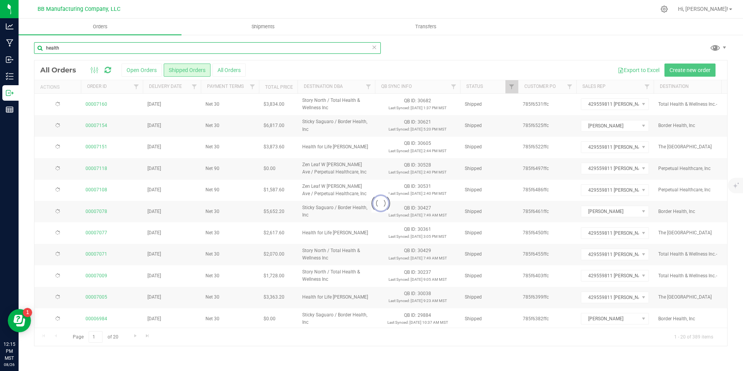
click at [203, 51] on input "health" at bounding box center [207, 48] width 347 height 12
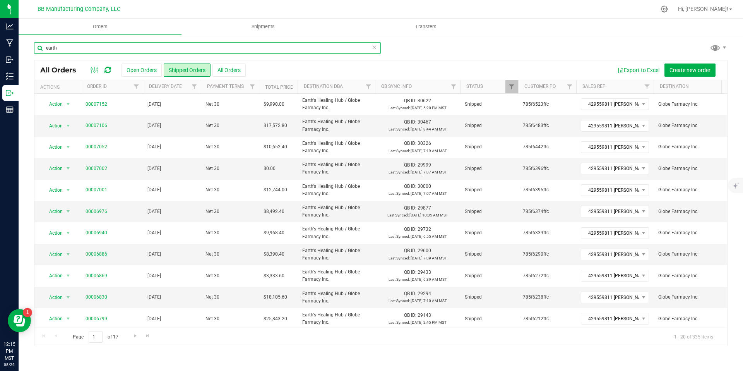
click at [117, 43] on input "earth" at bounding box center [207, 48] width 347 height 12
click at [138, 43] on input "earth" at bounding box center [207, 48] width 347 height 12
type input "yuma"
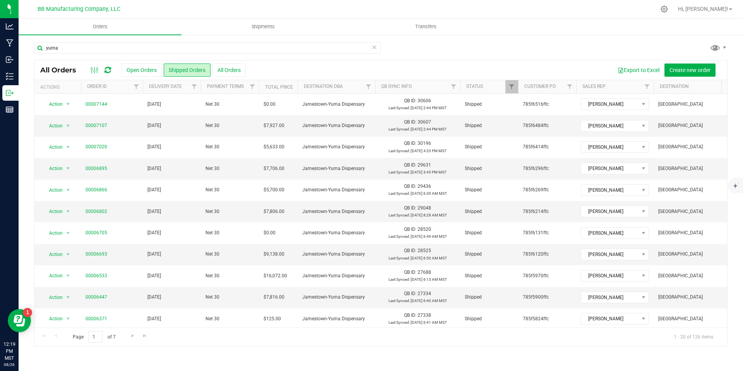
click at [374, 46] on icon at bounding box center [374, 46] width 5 height 9
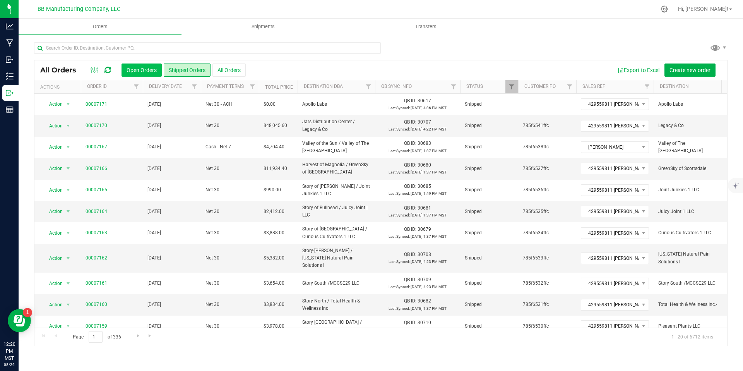
click at [143, 65] on button "Open Orders" at bounding box center [142, 70] width 40 height 13
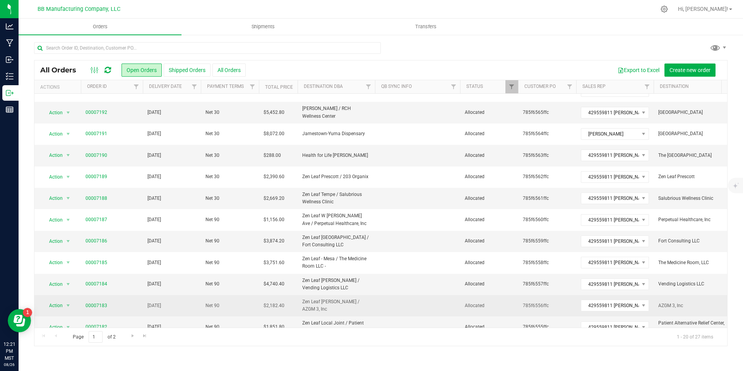
scroll to position [13, 0]
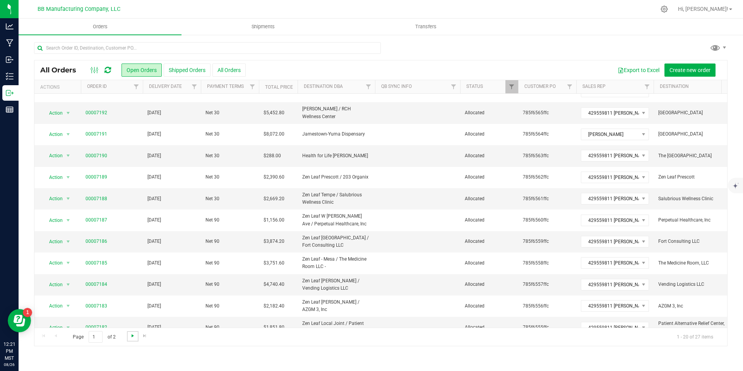
click at [132, 336] on span "Go to the next page" at bounding box center [133, 336] width 6 height 6
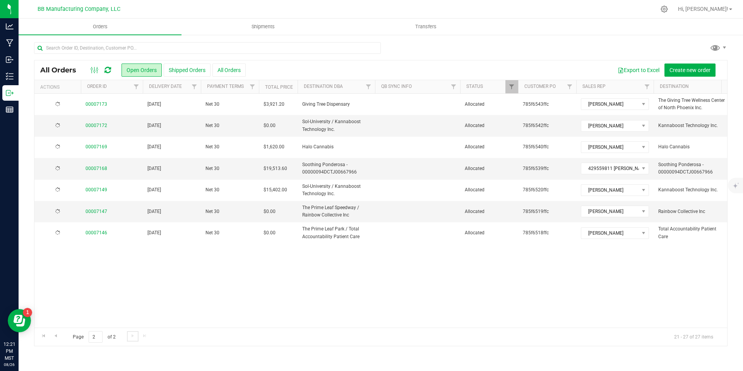
scroll to position [0, 0]
click at [58, 338] on span "Go to the previous page" at bounding box center [56, 336] width 6 height 6
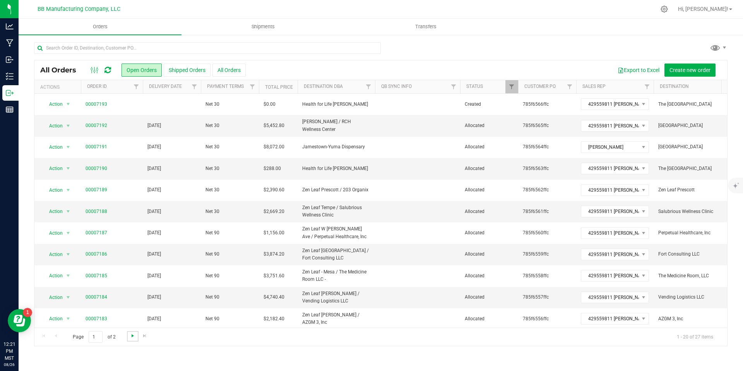
click at [132, 337] on span "Go to the next page" at bounding box center [133, 336] width 6 height 6
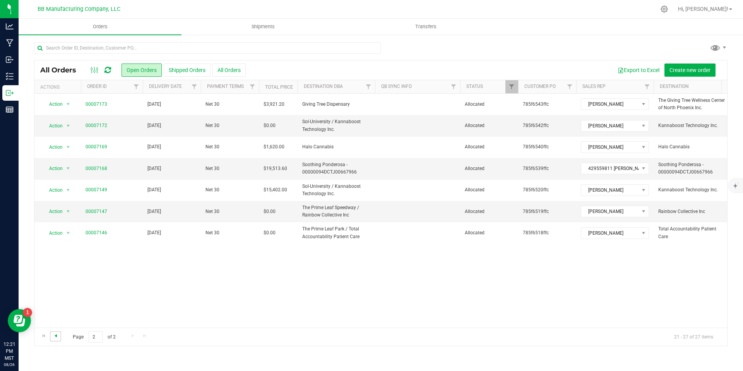
click at [57, 337] on span "Go to the previous page" at bounding box center [56, 336] width 6 height 6
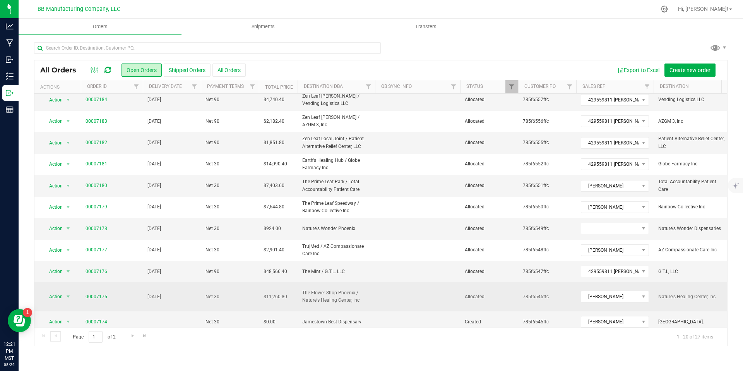
scroll to position [196, 0]
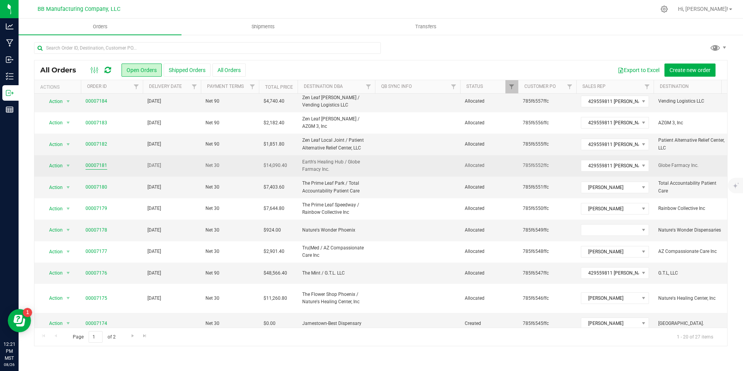
click at [99, 165] on link "00007181" at bounding box center [97, 165] width 22 height 7
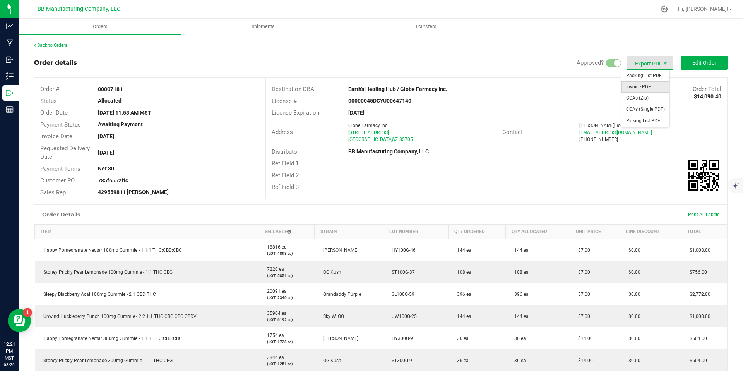
click at [642, 88] on span "Invoice PDF" at bounding box center [646, 86] width 48 height 11
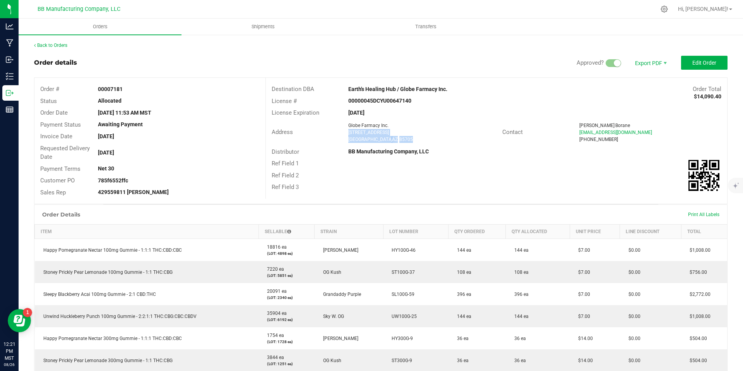
drag, startPoint x: 388, startPoint y: 141, endPoint x: 344, endPoint y: 132, distance: 45.0
click at [345, 133] on div "Globe Farmacy Inc. 2727 N Fairview Ave Tucson , AZ 85705" at bounding box center [424, 132] width 158 height 21
copy ngx-name-and-address "2727 N Fairview Ave Tucson , AZ 85705"
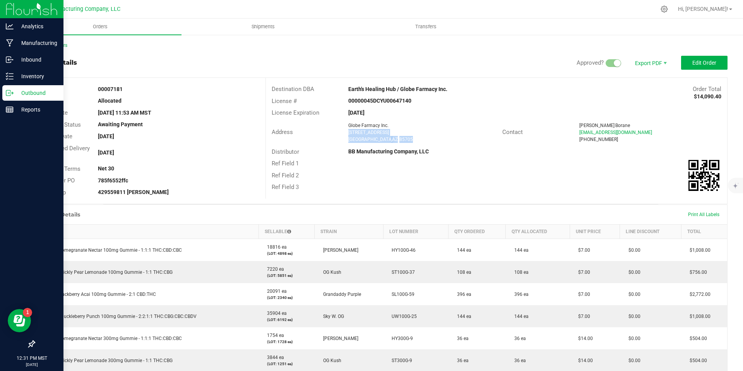
click at [14, 93] on p "Outbound" at bounding box center [37, 92] width 46 height 9
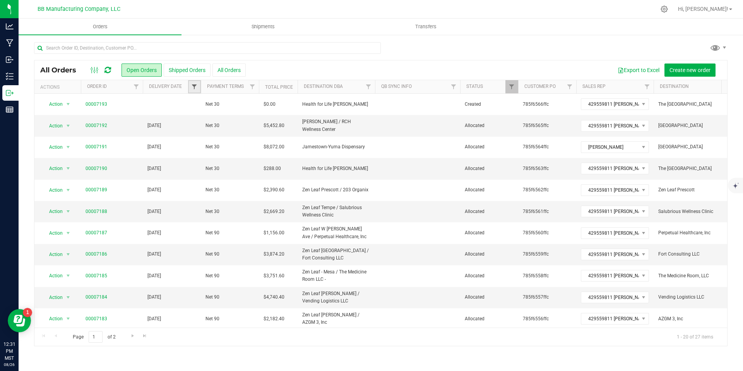
click at [193, 85] on span "Filter" at bounding box center [194, 87] width 6 height 6
click at [264, 138] on span "select" at bounding box center [266, 133] width 11 height 11
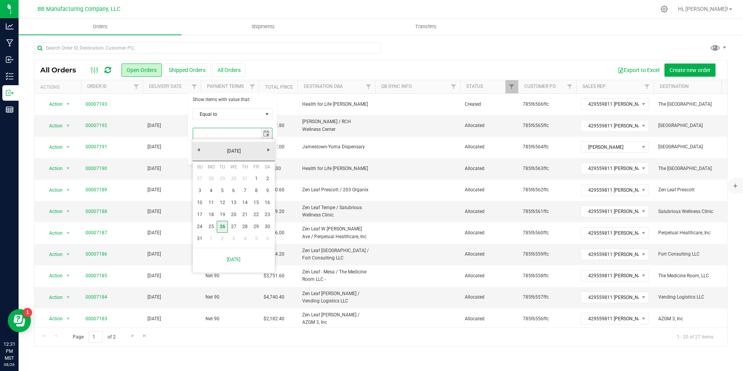
click at [223, 225] on link "26" at bounding box center [222, 227] width 11 height 12
type input "8/26/2025"
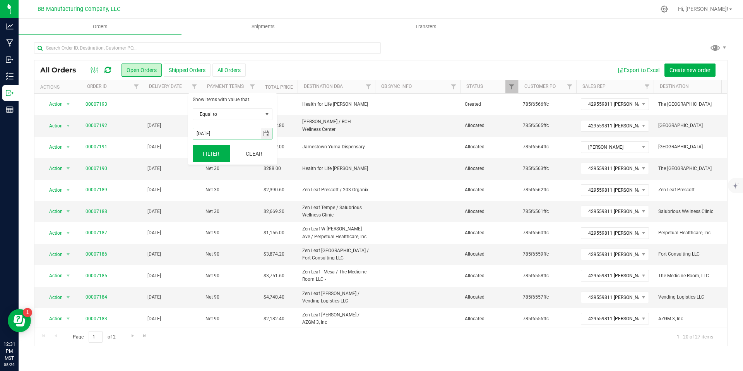
click at [213, 160] on button "Filter" at bounding box center [211, 153] width 37 height 17
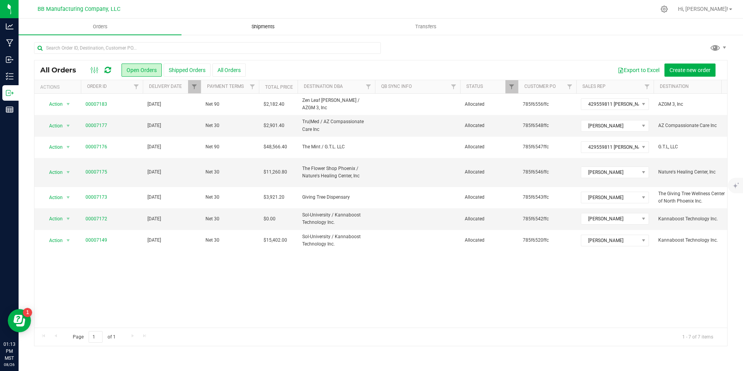
click at [264, 26] on span "Shipments" at bounding box center [263, 26] width 44 height 7
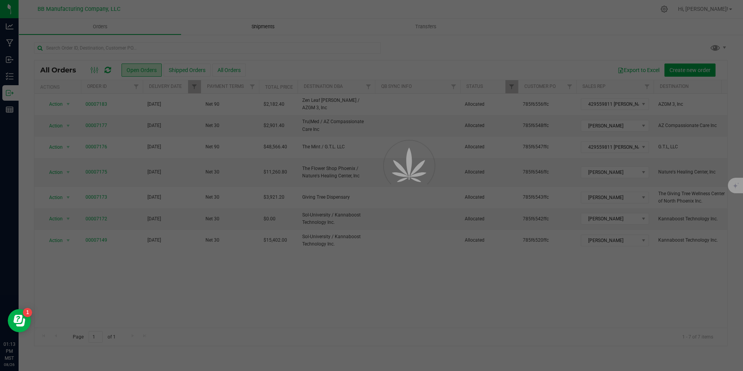
click at [264, 26] on div "Orders Shipments Transfers All Orders Open Orders Shipped Orders" at bounding box center [381, 195] width 725 height 352
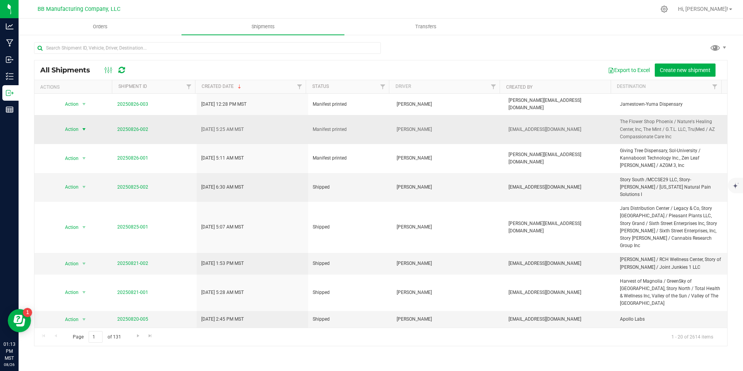
click at [77, 130] on span "Action" at bounding box center [68, 129] width 21 height 11
click at [81, 200] on li "Ship shipment" at bounding box center [87, 206] width 58 height 12
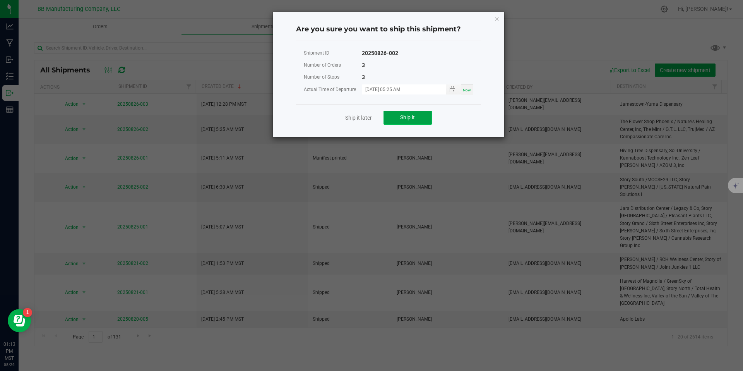
click at [408, 119] on span "Ship it" at bounding box center [407, 117] width 15 height 6
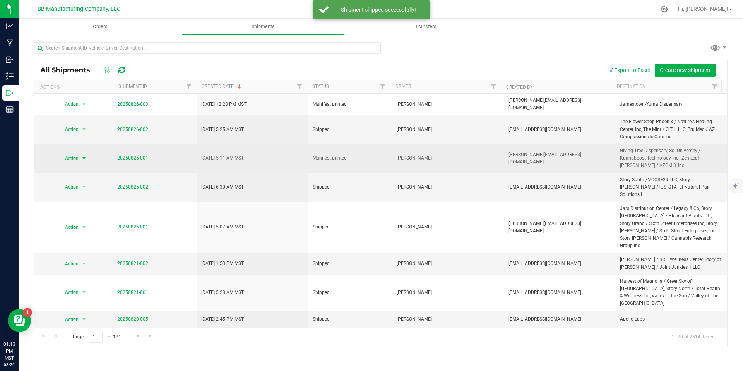
click at [81, 156] on span "select" at bounding box center [84, 158] width 6 height 6
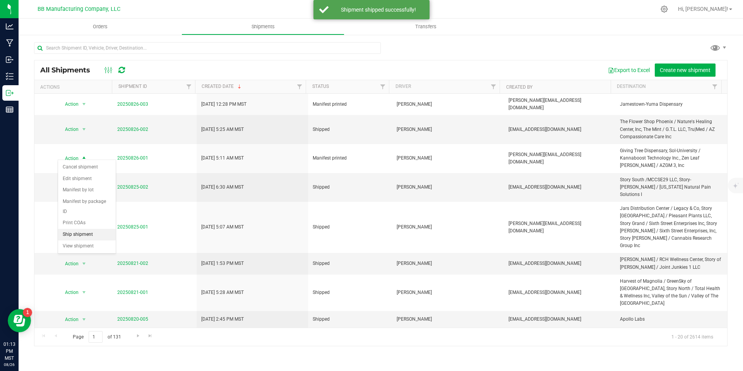
click at [74, 229] on li "Ship shipment" at bounding box center [87, 235] width 58 height 12
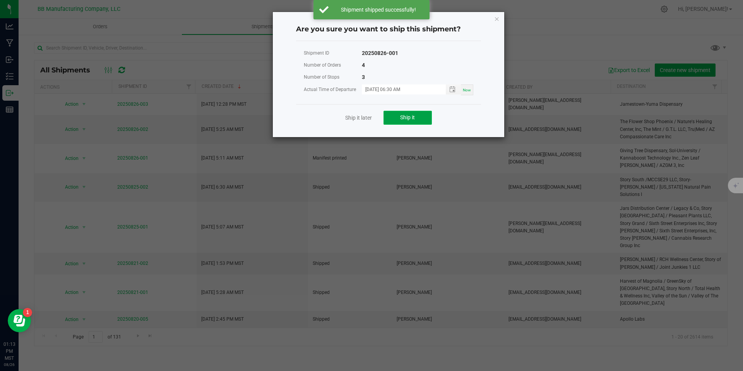
click at [431, 123] on button "Ship it" at bounding box center [408, 118] width 48 height 14
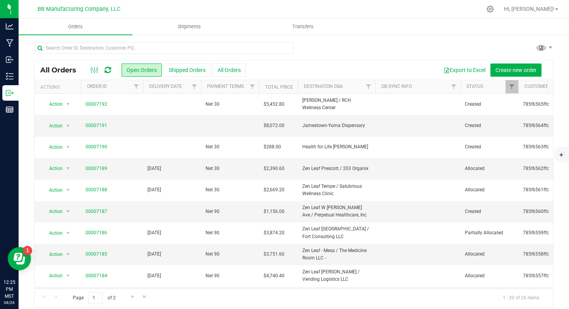
scroll to position [218, 0]
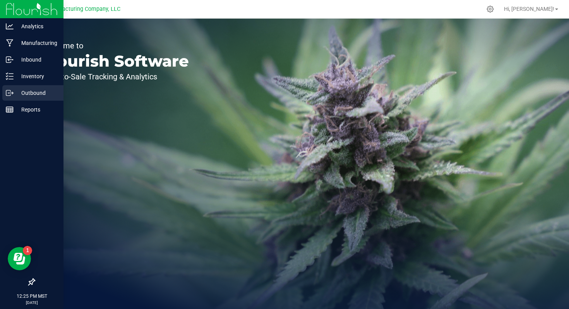
click at [15, 96] on p "Outbound" at bounding box center [37, 92] width 46 height 9
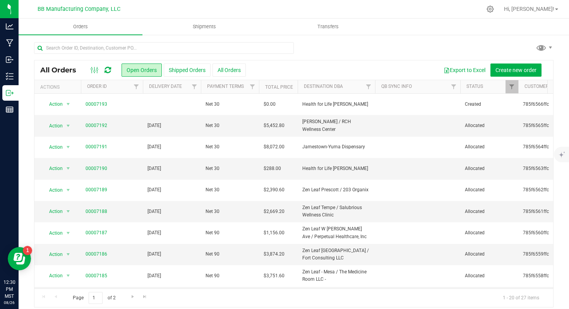
click at [113, 71] on div at bounding box center [101, 69] width 26 height 9
click at [111, 72] on icon at bounding box center [108, 70] width 7 height 8
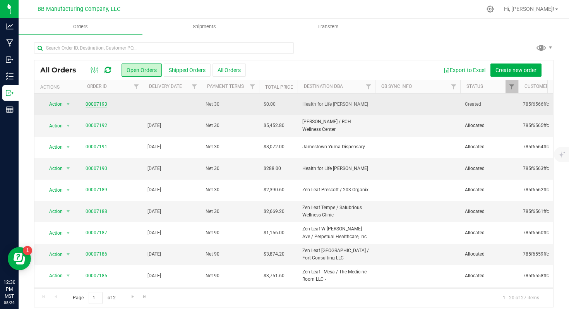
click at [93, 103] on link "00007193" at bounding box center [97, 104] width 22 height 7
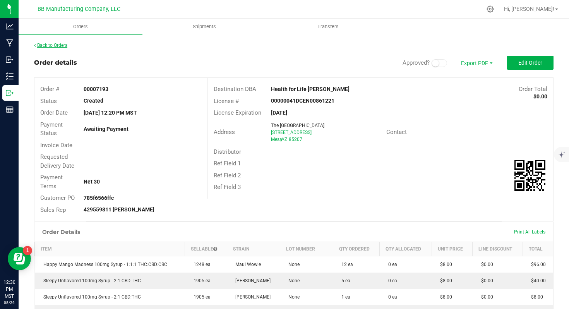
click at [60, 46] on link "Back to Orders" at bounding box center [50, 45] width 33 height 5
